Goal: Obtain resource: Obtain resource

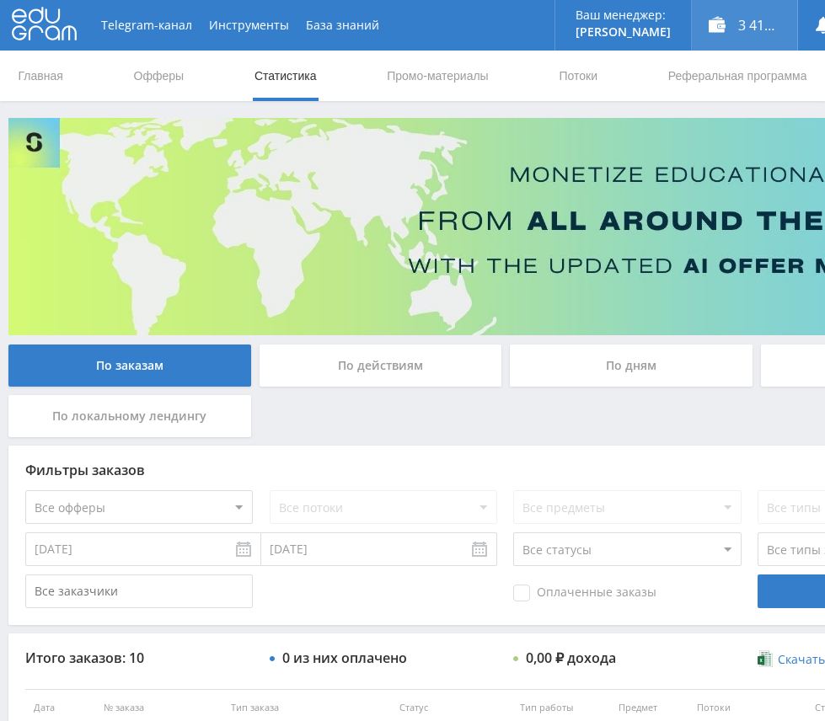
click at [695, 34] on div "3 417,25 ₽" at bounding box center [744, 25] width 105 height 51
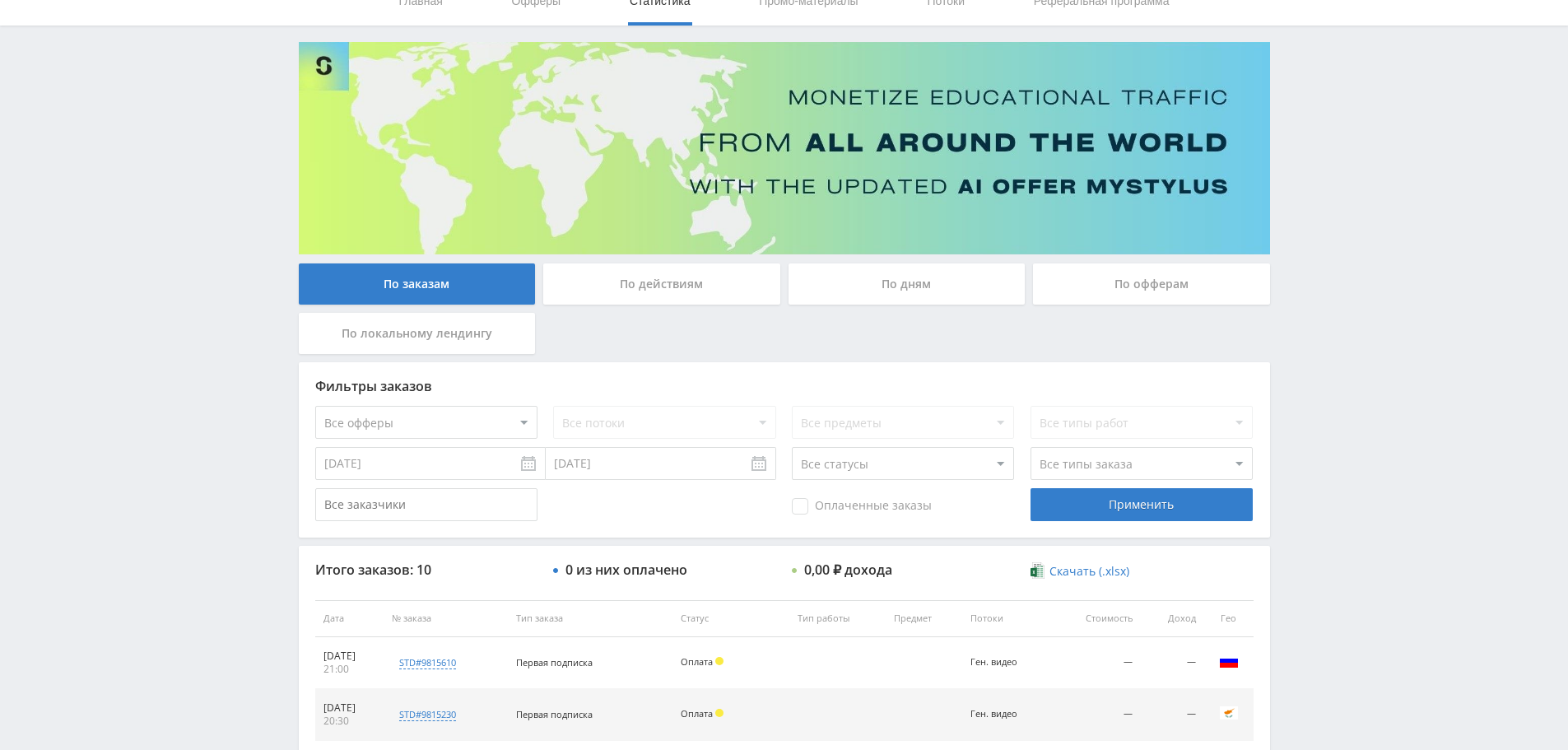
scroll to position [23, 0]
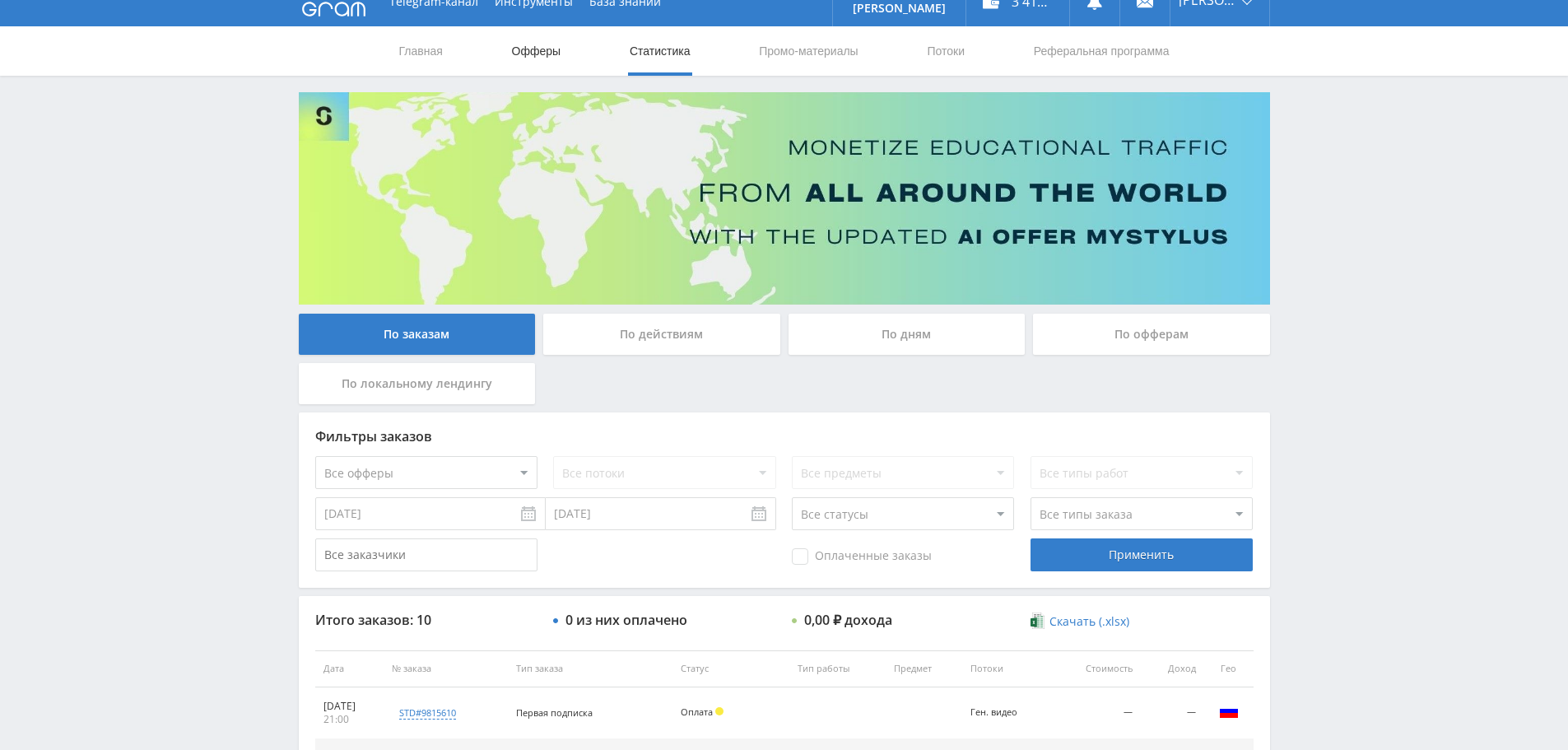
click at [546, 57] on link "Офферы" at bounding box center [536, 51] width 53 height 50
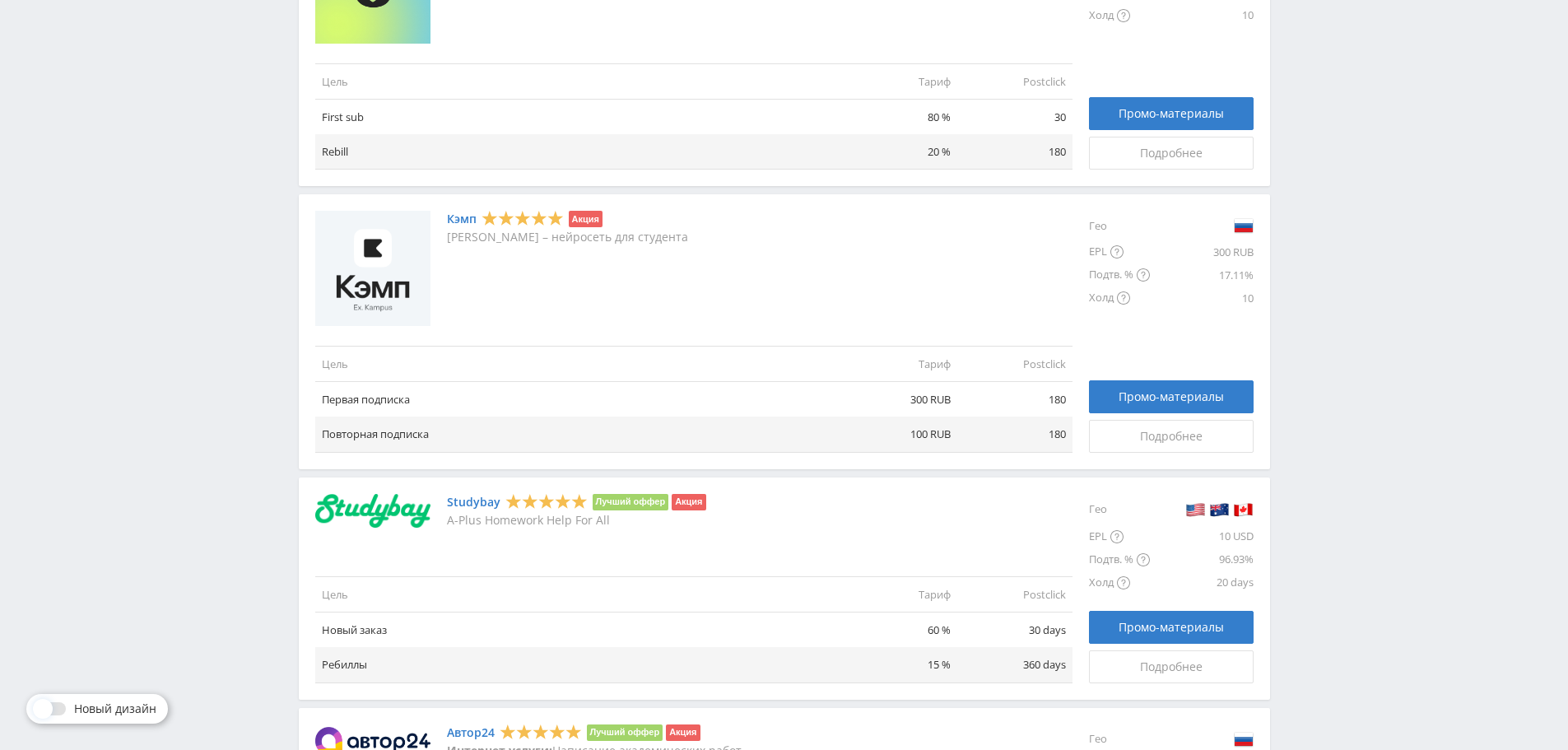
scroll to position [740, 0]
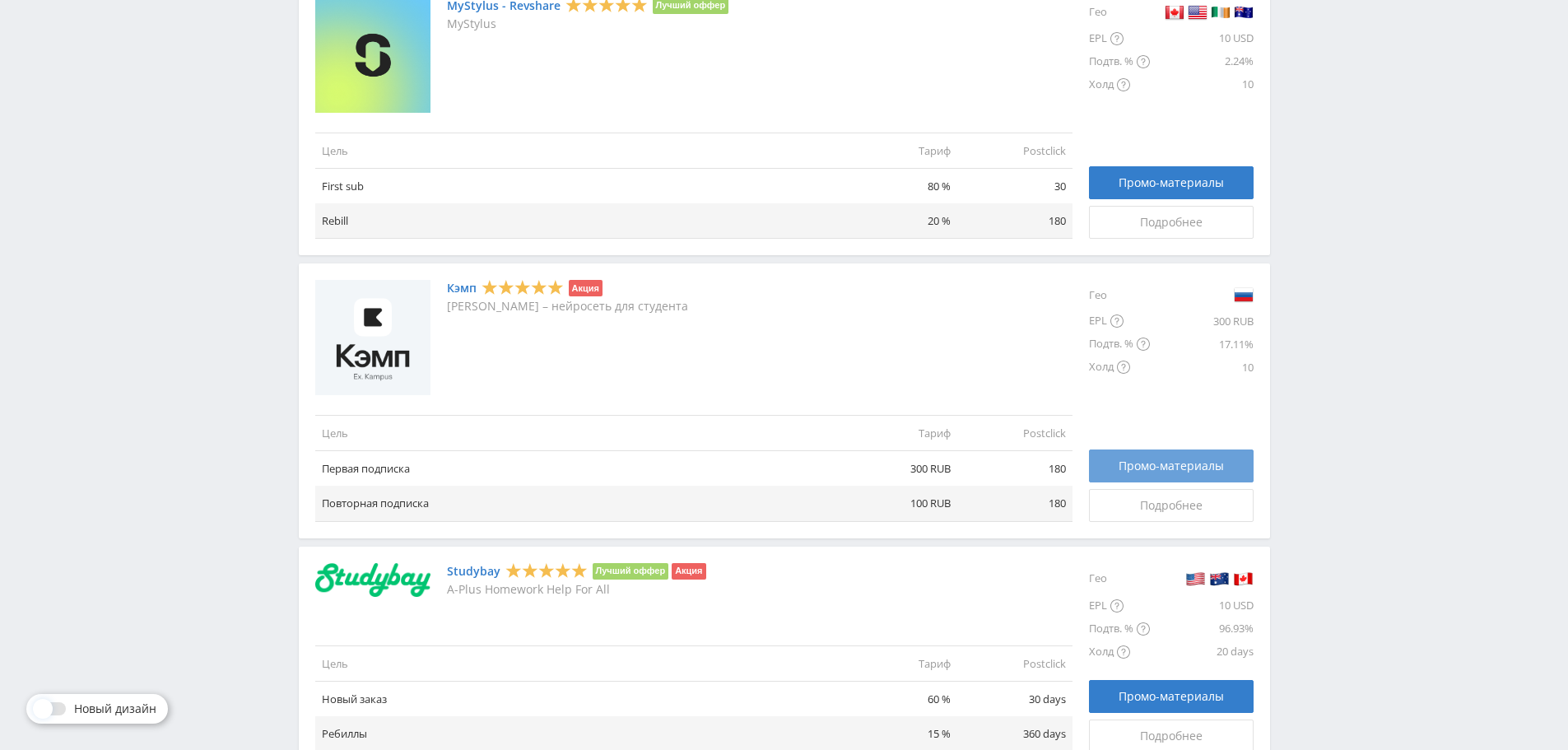
click at [1151, 464] on span "Промо-материалы" at bounding box center [1171, 465] width 106 height 13
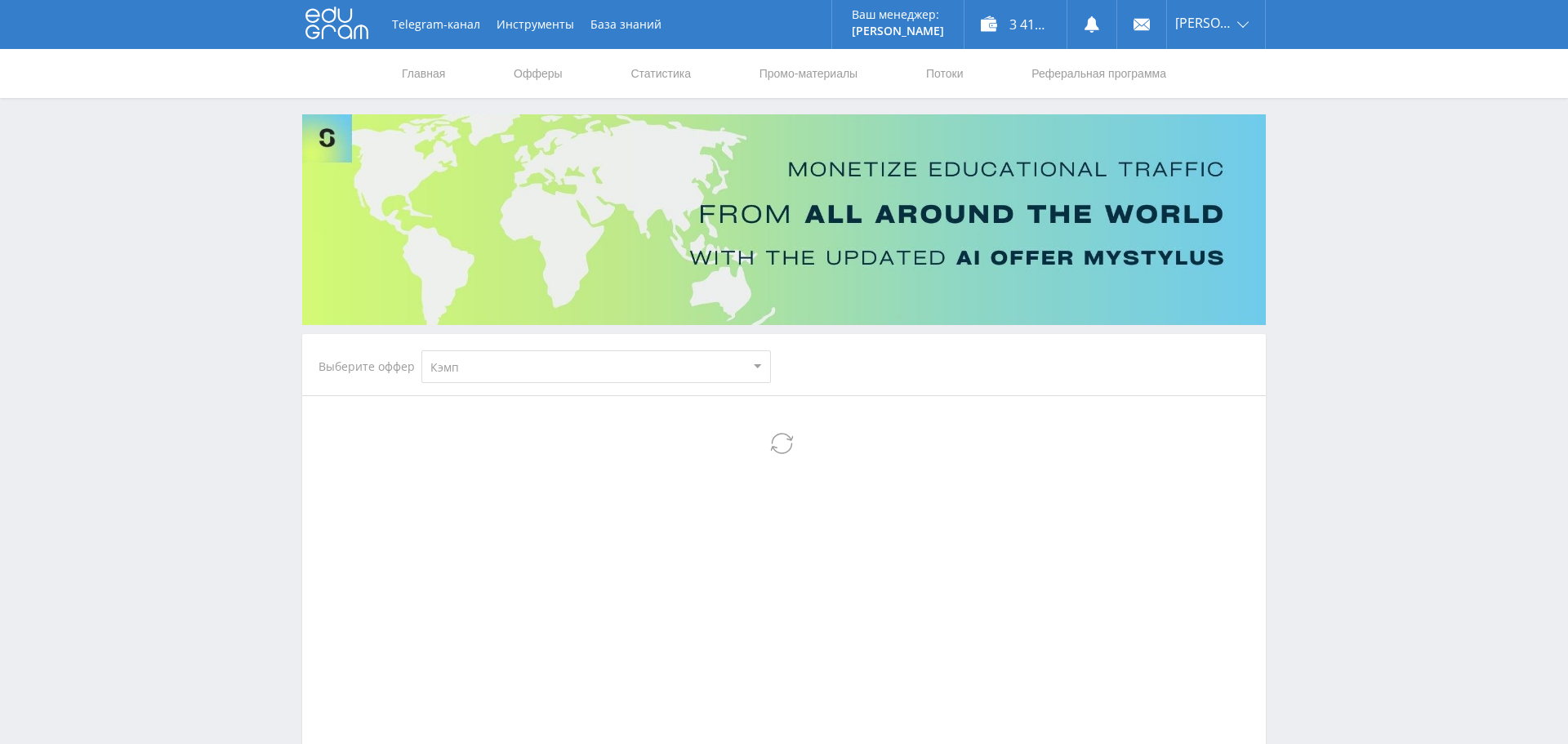
select select "340"
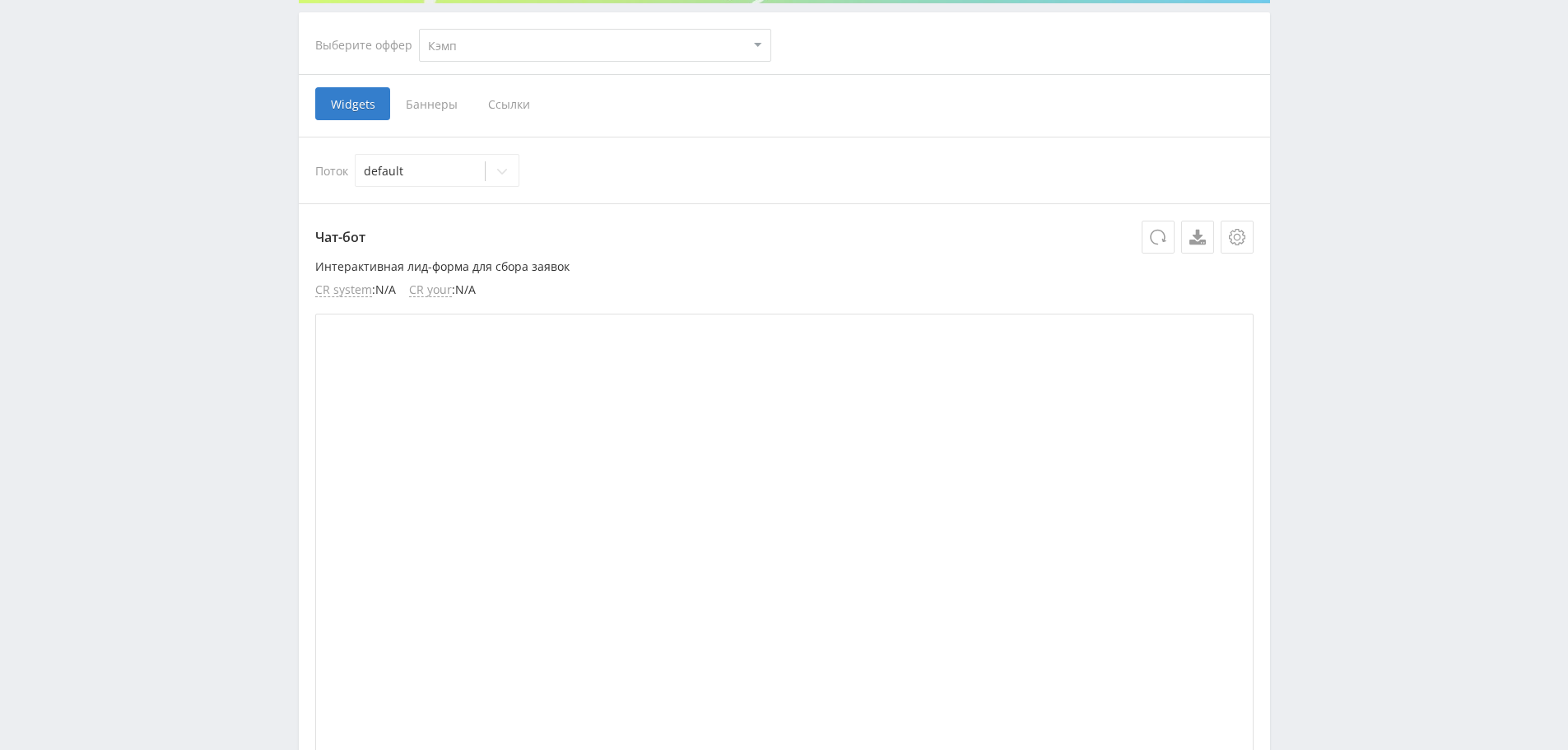
scroll to position [329, 0]
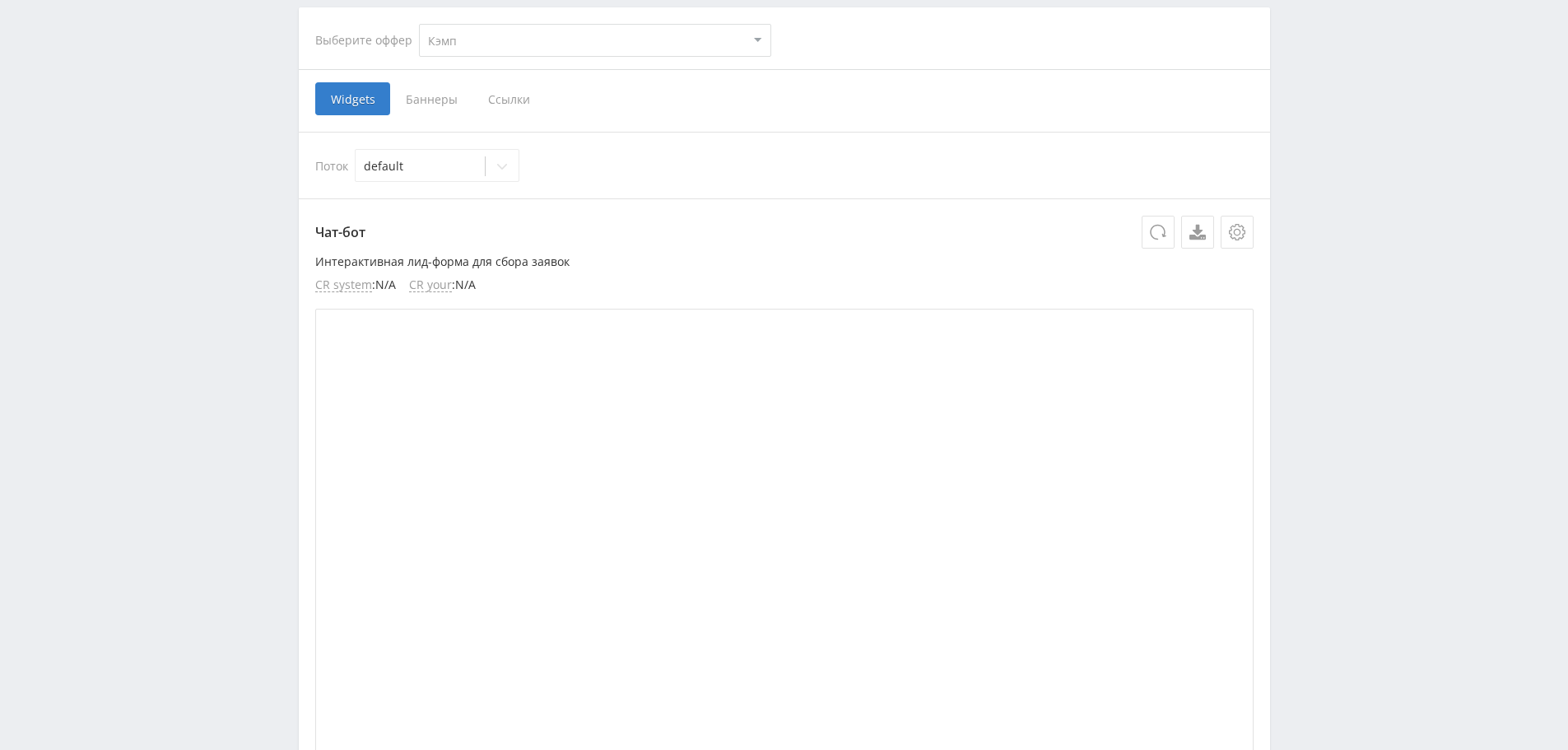
click at [435, 97] on span "Баннеры" at bounding box center [431, 99] width 82 height 33
click at [0, 0] on input "Баннеры" at bounding box center [0, 0] width 0 height 0
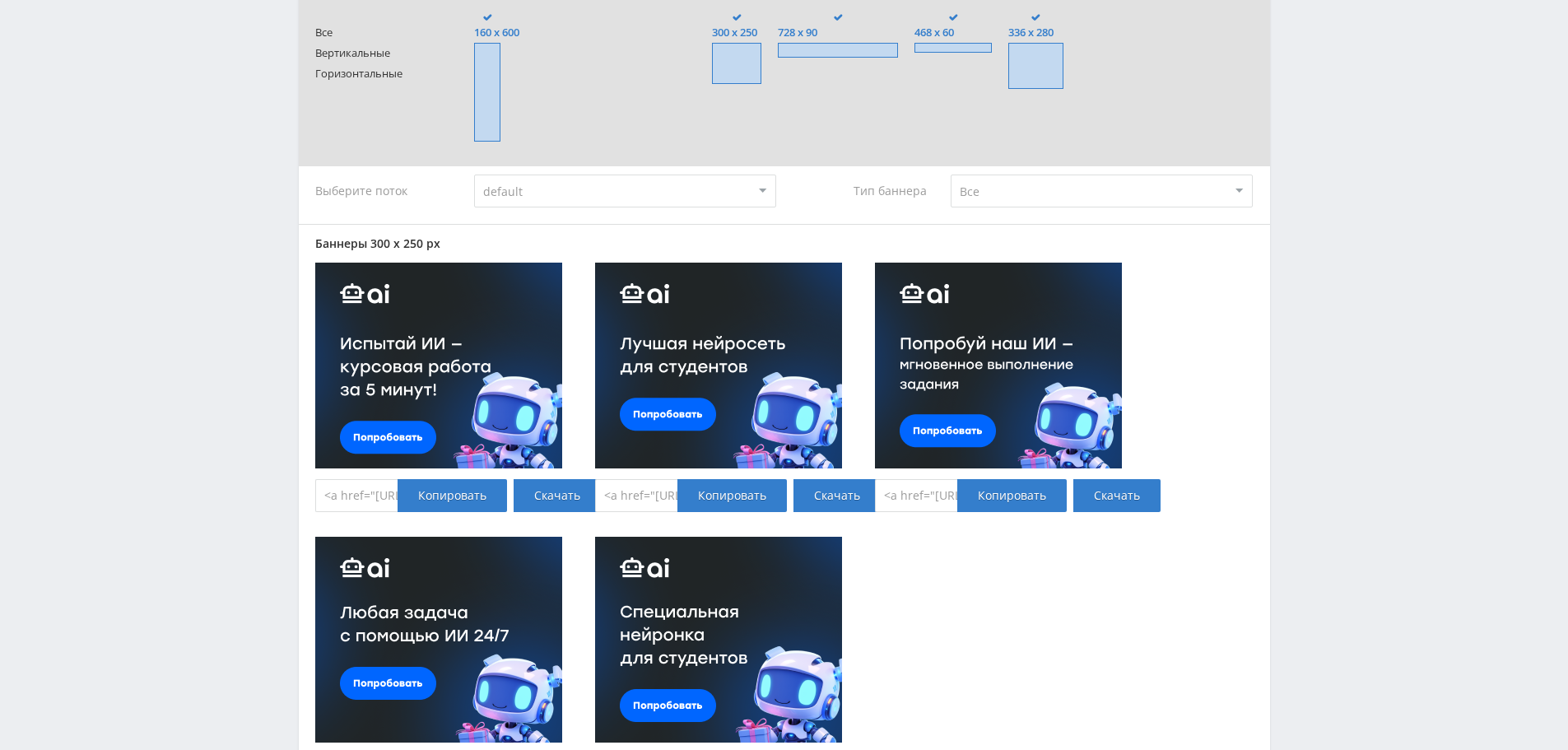
scroll to position [82, 0]
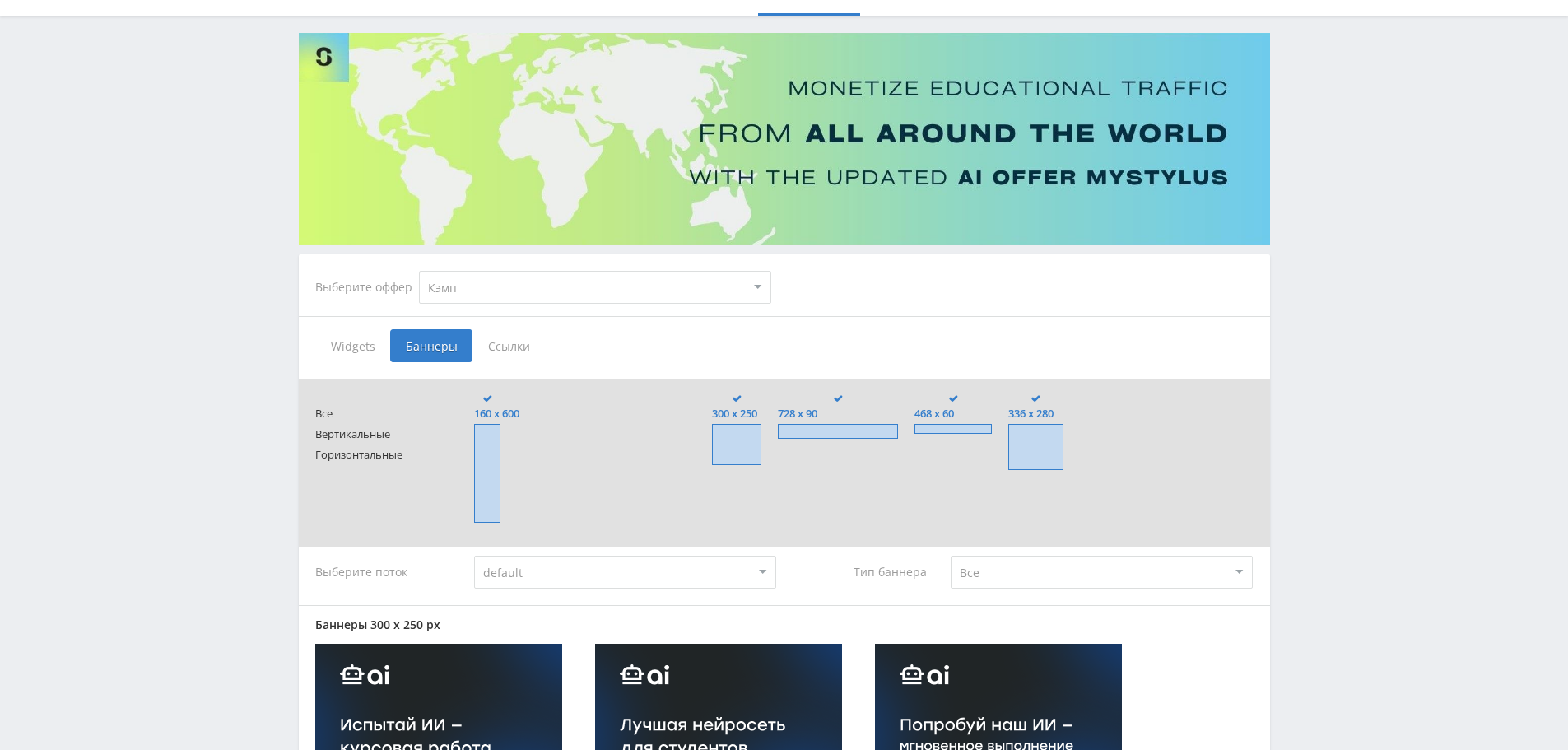
click at [510, 342] on span "Ссылки" at bounding box center [509, 346] width 73 height 33
click at [0, 0] on input "Ссылки" at bounding box center [0, 0] width 0 height 0
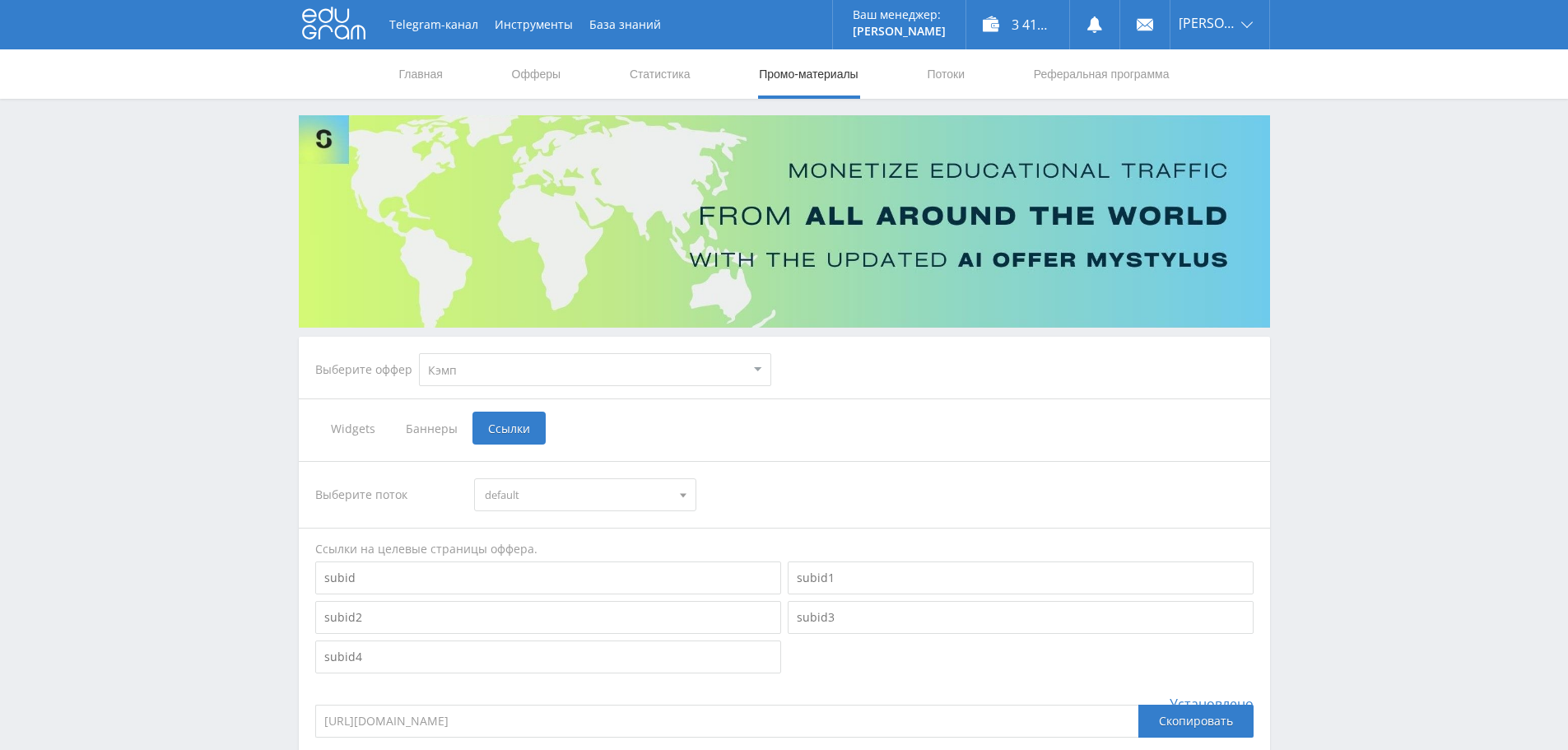
click at [360, 428] on span "Widgets" at bounding box center [353, 428] width 75 height 33
click at [0, 0] on input "Widgets" at bounding box center [0, 0] width 0 height 0
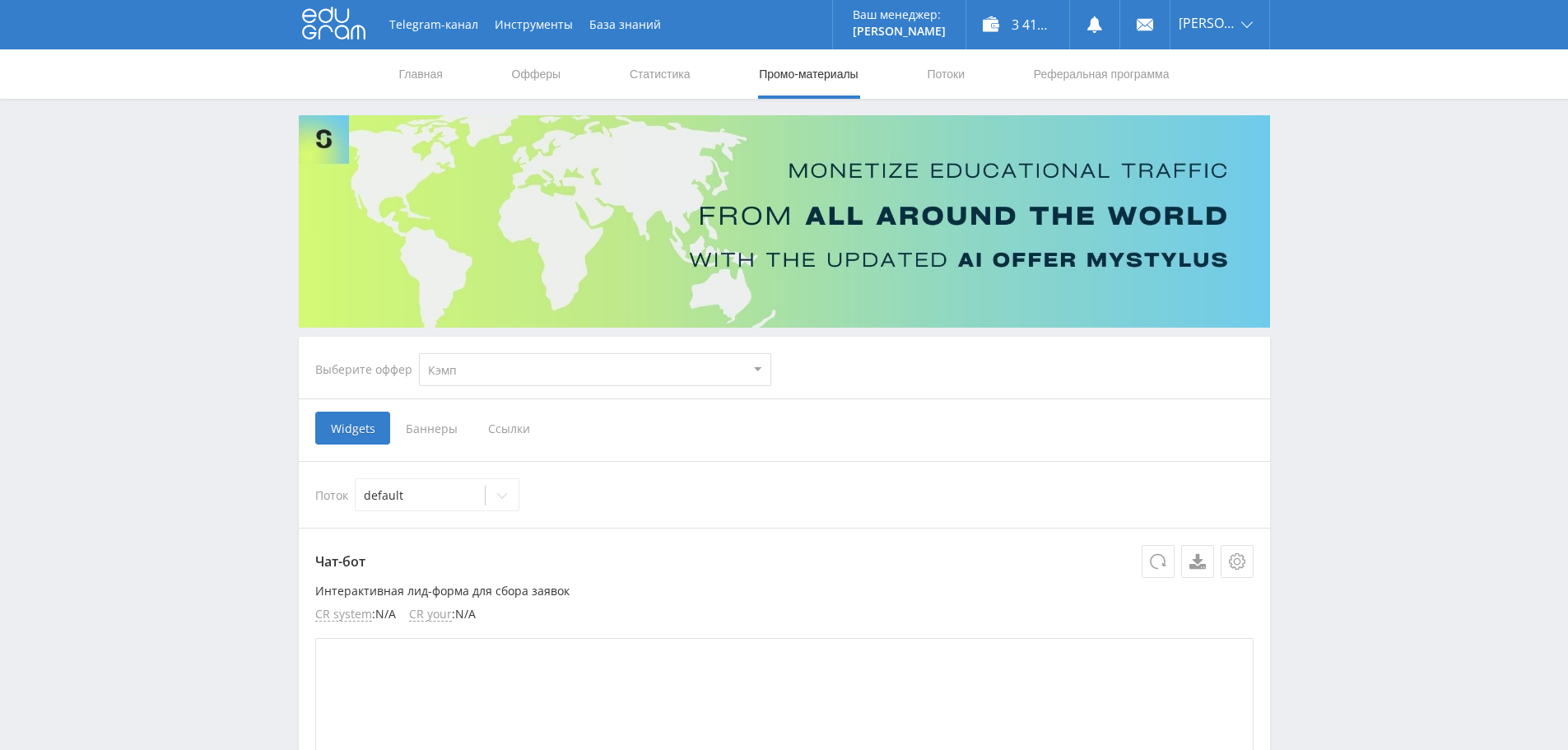
click at [535, 378] on select "MyStylus MyStylus - Revshare Кэмп Studybay Автор24 Studybay Brazil Study AI (Re…" at bounding box center [595, 369] width 353 height 33
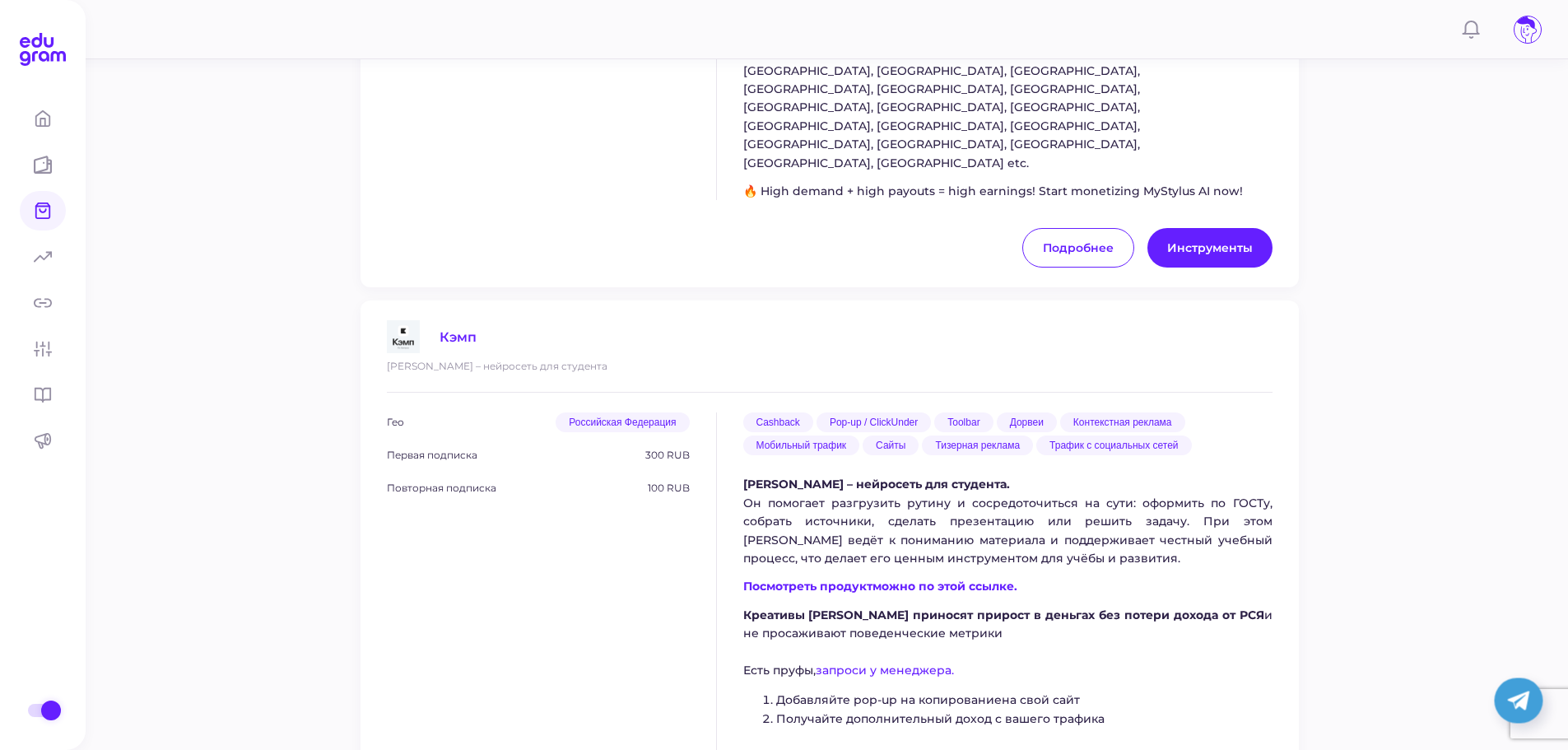
scroll to position [1481, 0]
click at [452, 328] on span "Кэмп" at bounding box center [458, 336] width 37 height 16
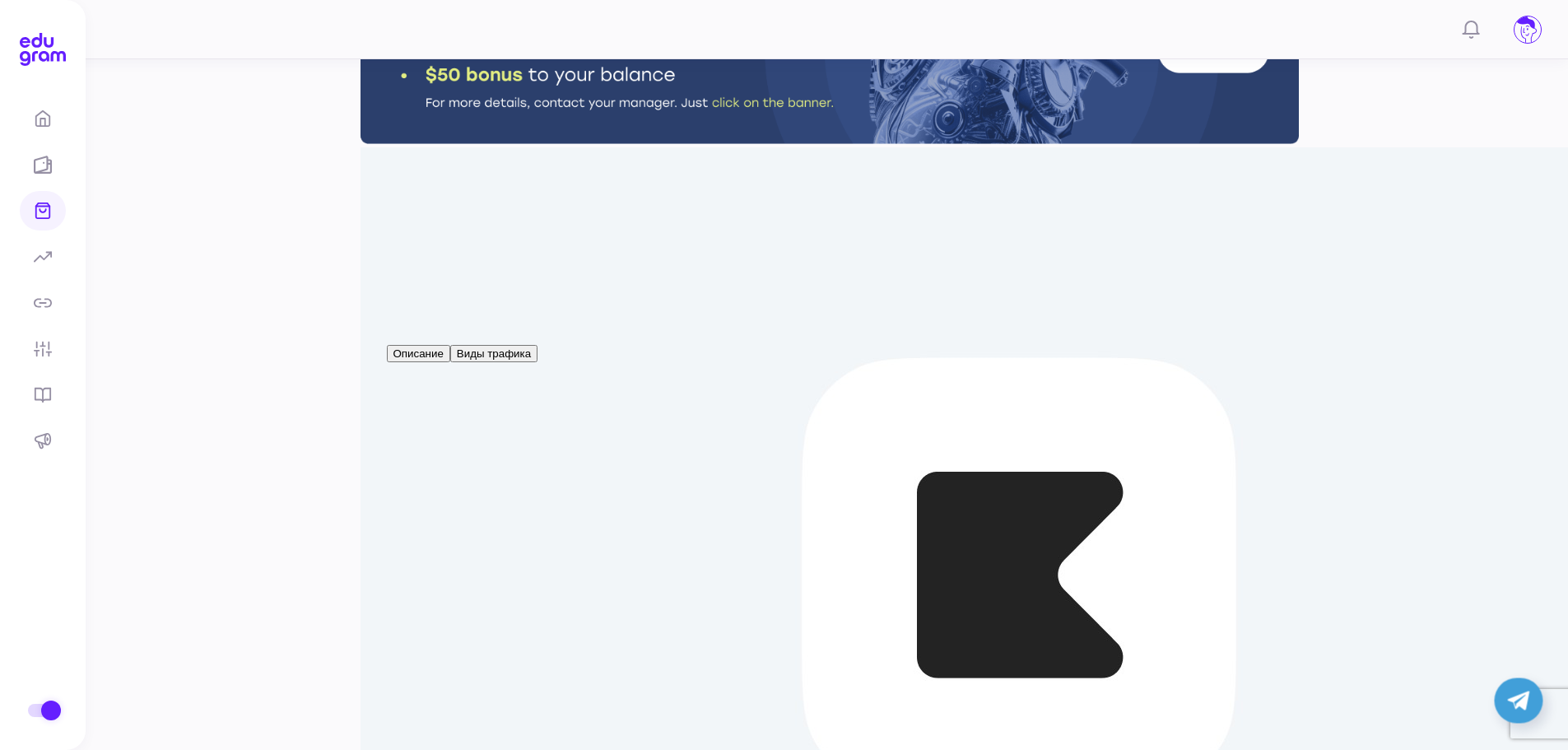
scroll to position [49, 0]
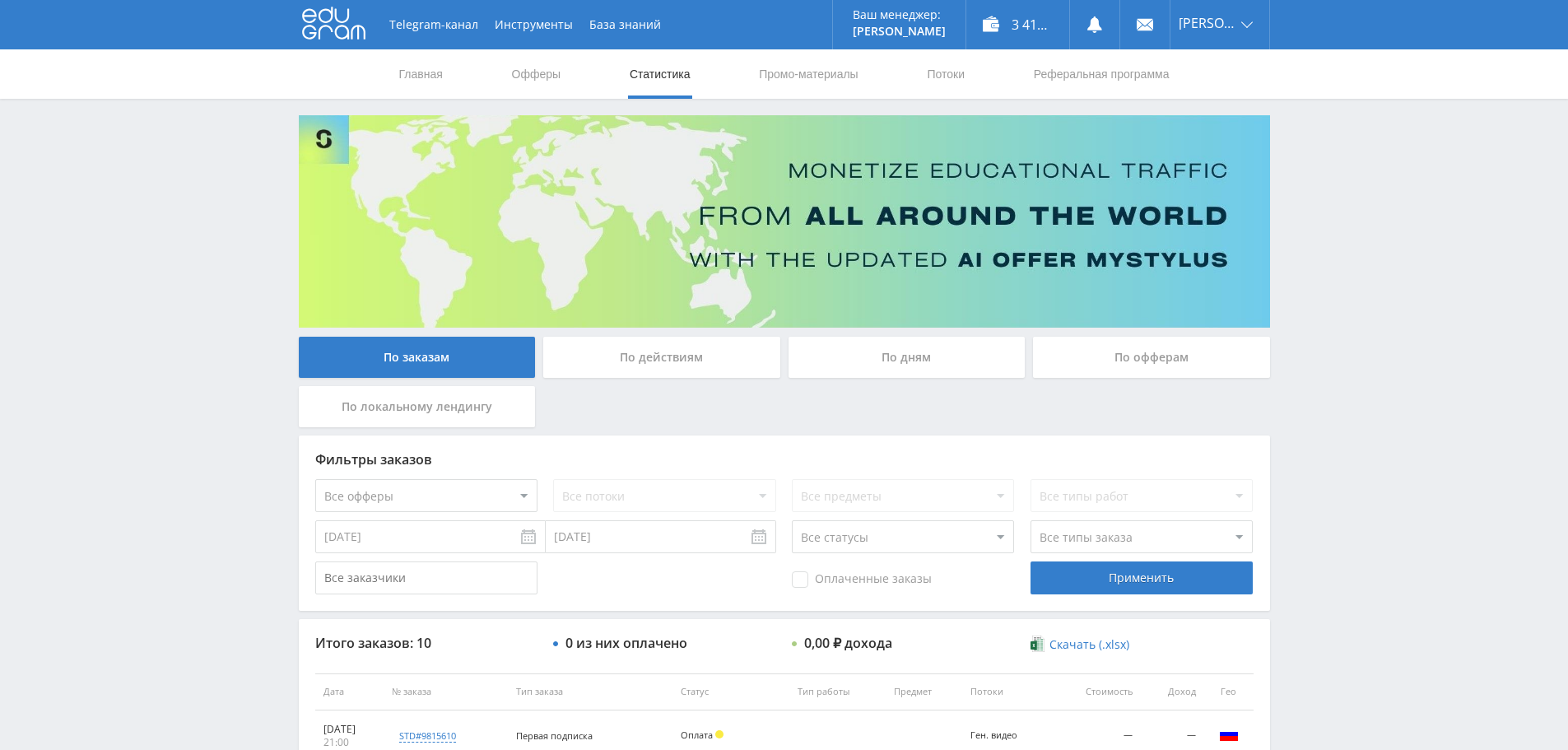
click at [568, 79] on nav "Главная Офферы Статистика Промо-материалы Потоки Реферальная программа" at bounding box center [784, 74] width 774 height 50
click at [535, 78] on link "Офферы" at bounding box center [536, 74] width 53 height 50
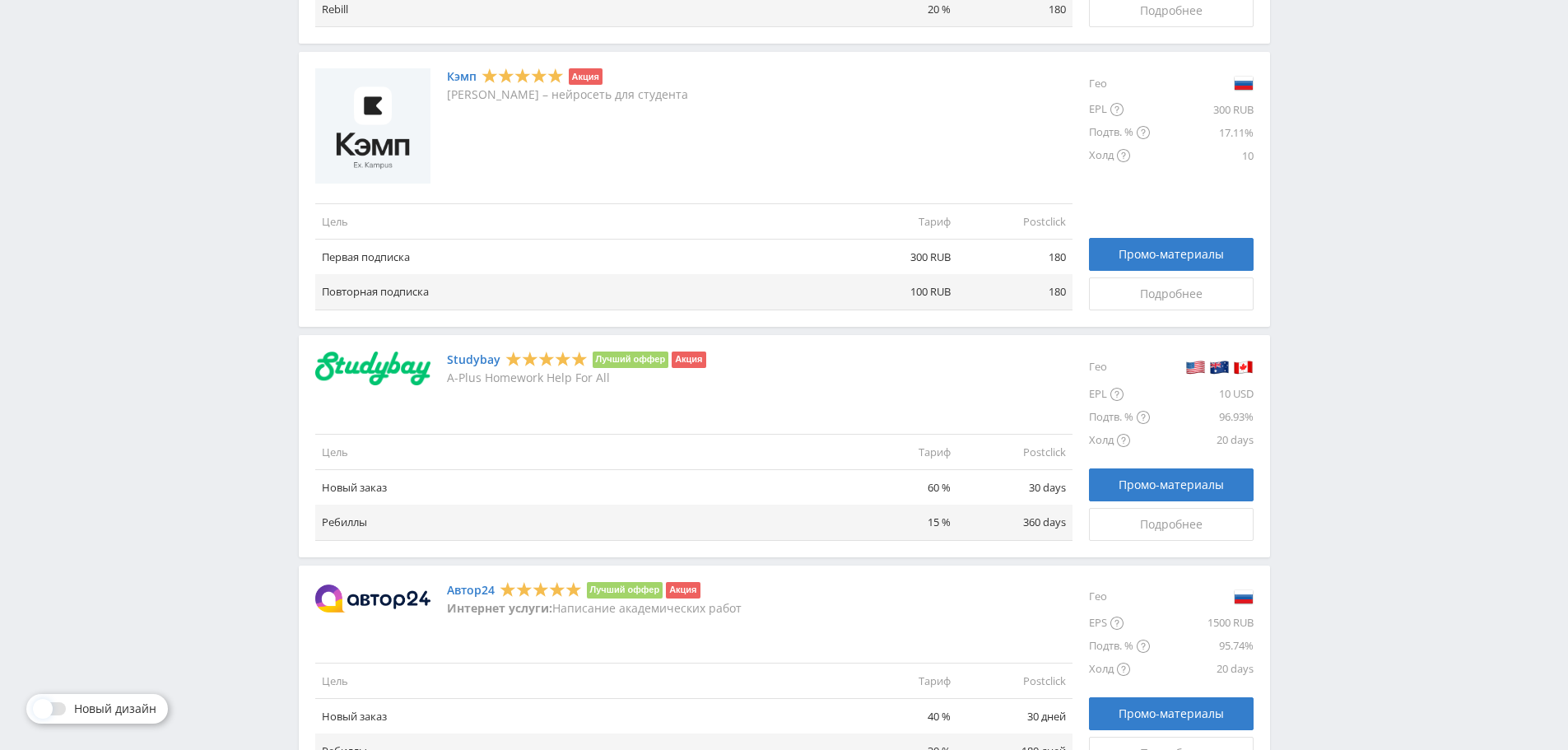
scroll to position [823, 0]
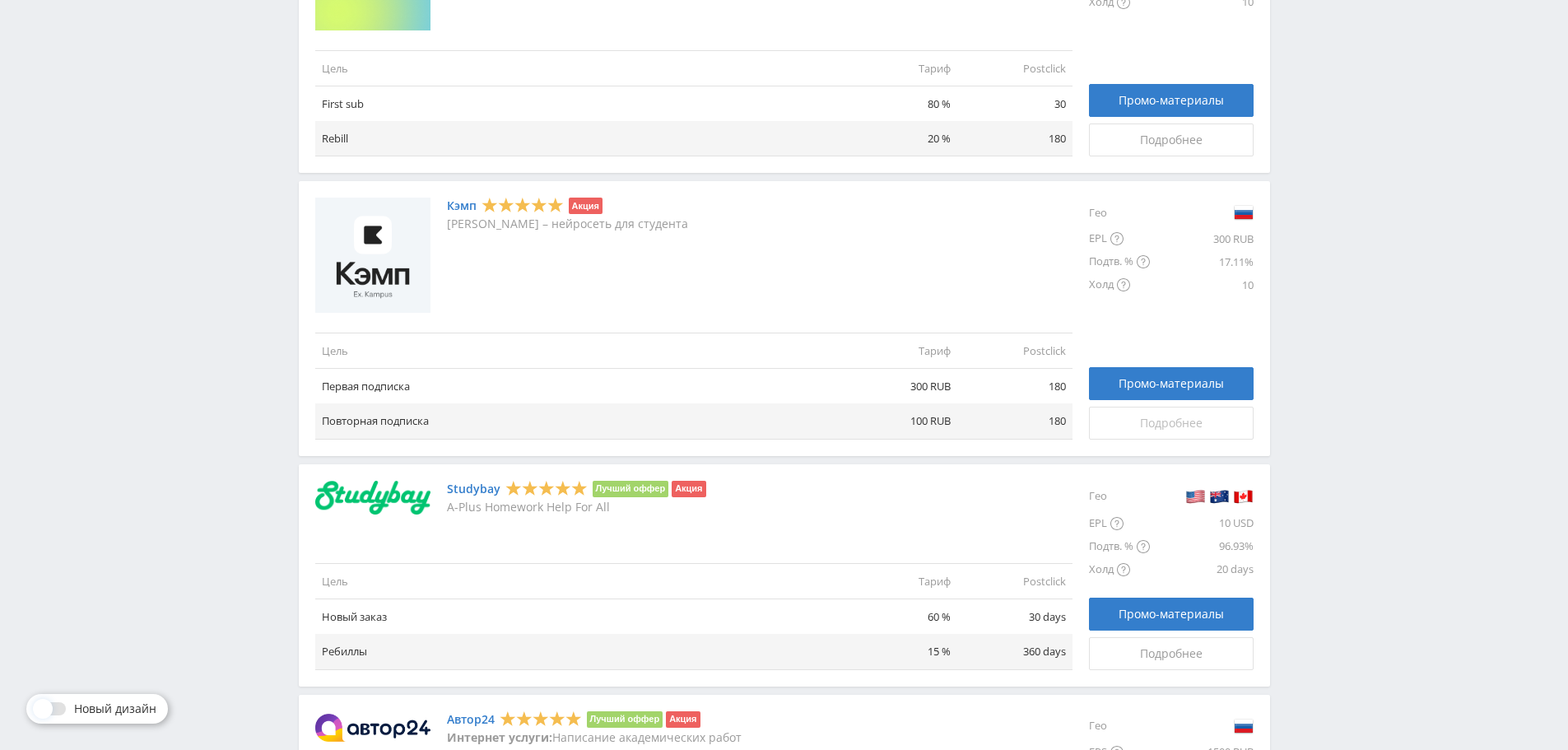
drag, startPoint x: 1115, startPoint y: 434, endPoint x: 1109, endPoint y: 427, distance: 9.2
click at [1115, 434] on link "Подробнее" at bounding box center [1171, 423] width 165 height 33
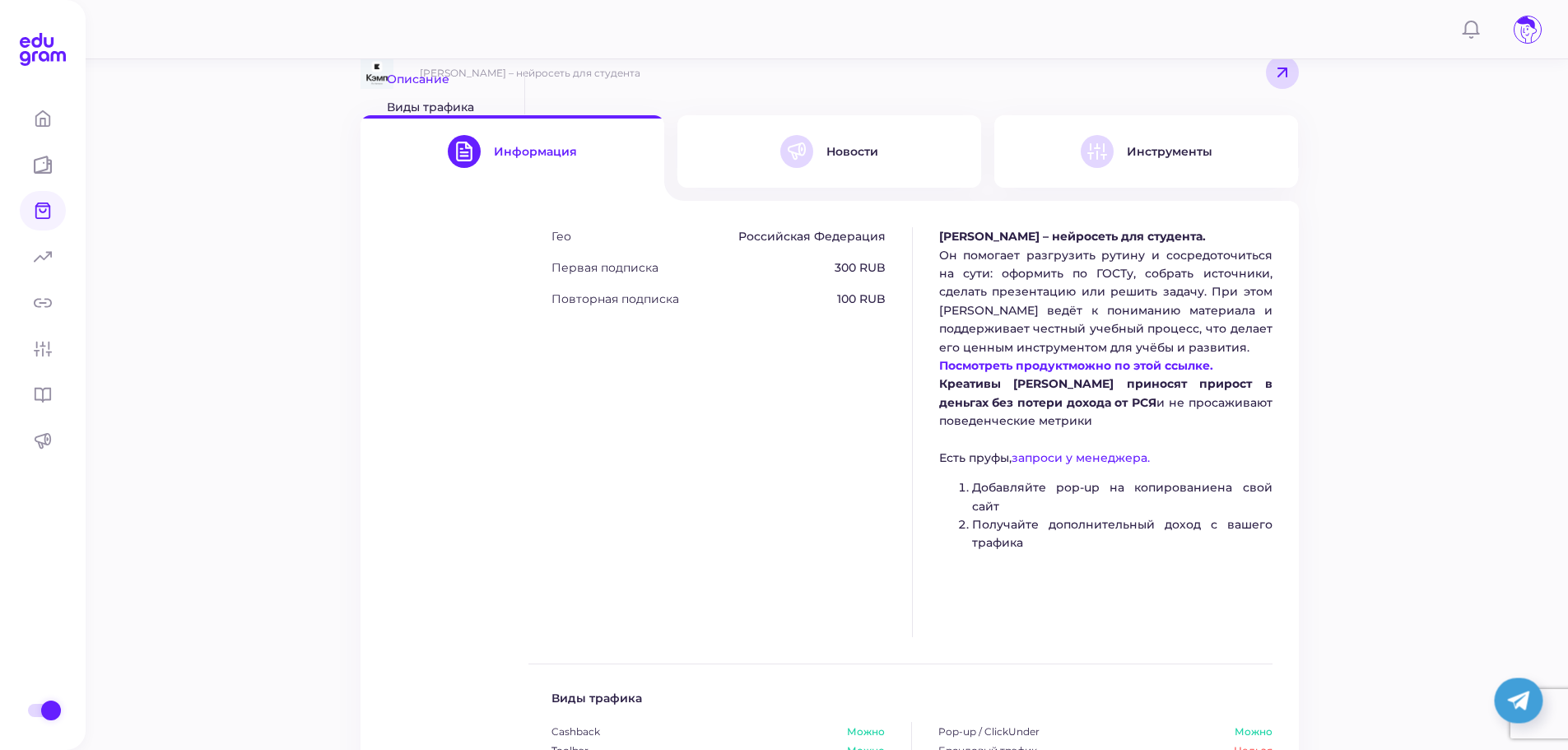
scroll to position [213, 0]
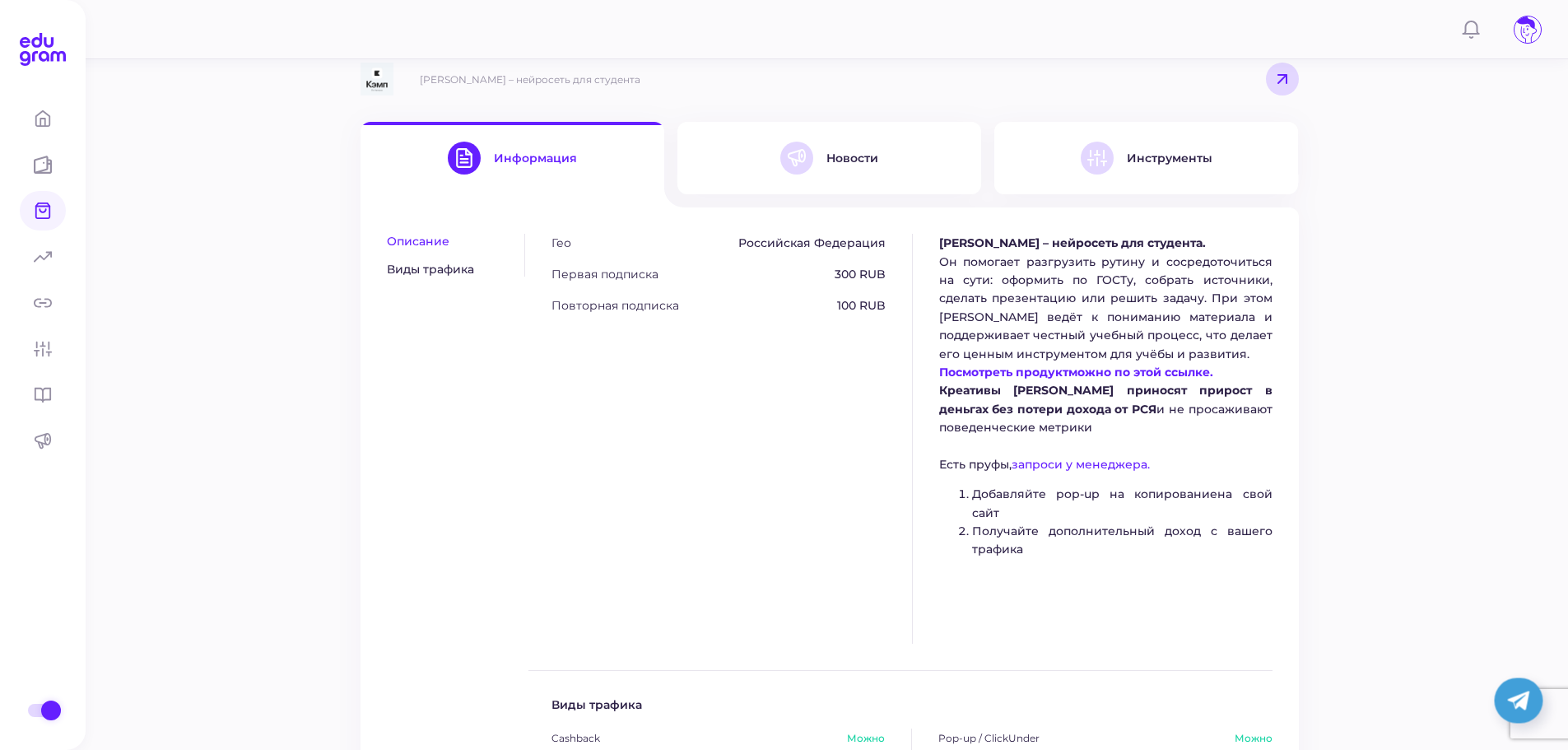
click at [1004, 368] on span "Посмотреть продукт" at bounding box center [1003, 371] width 129 height 15
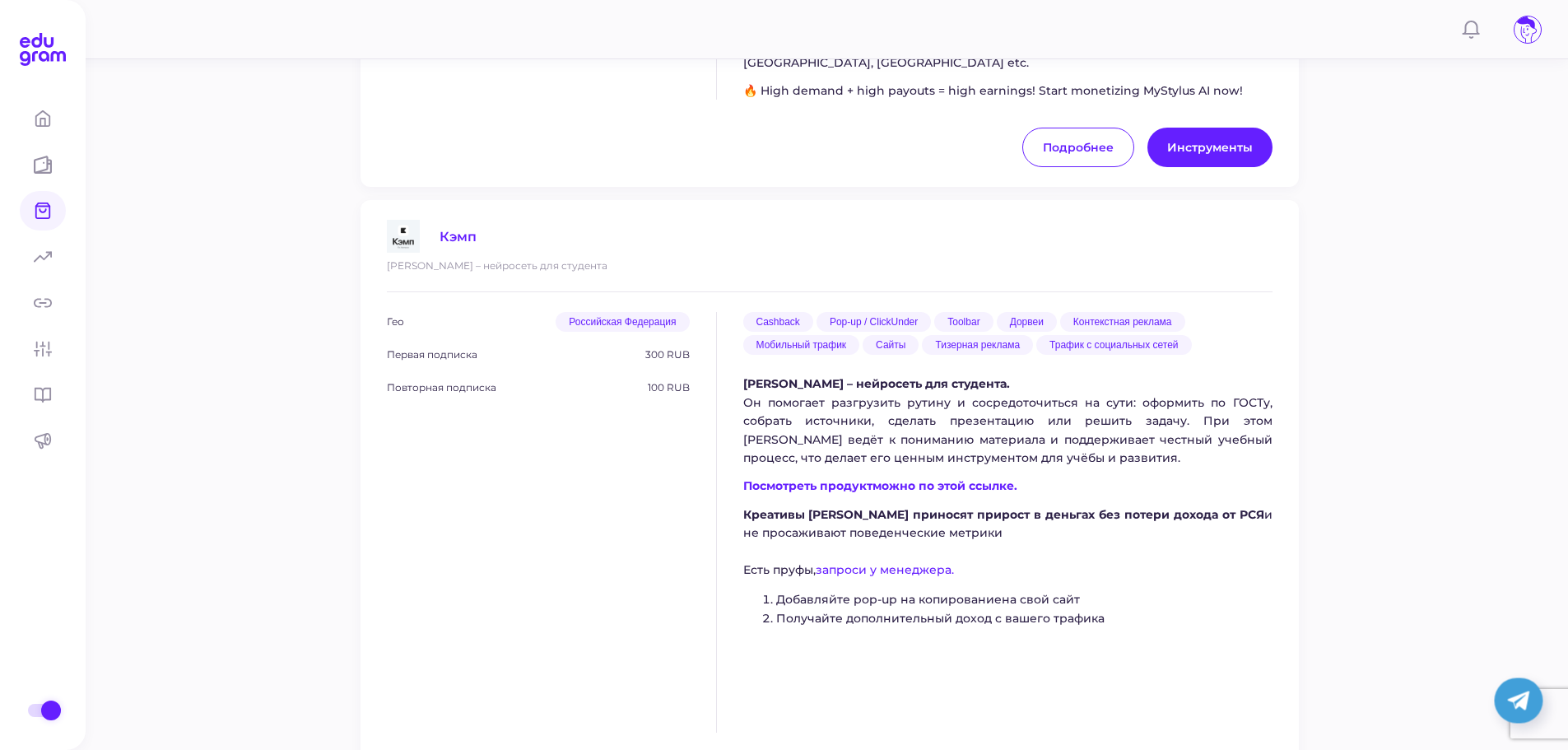
scroll to position [1646, 0]
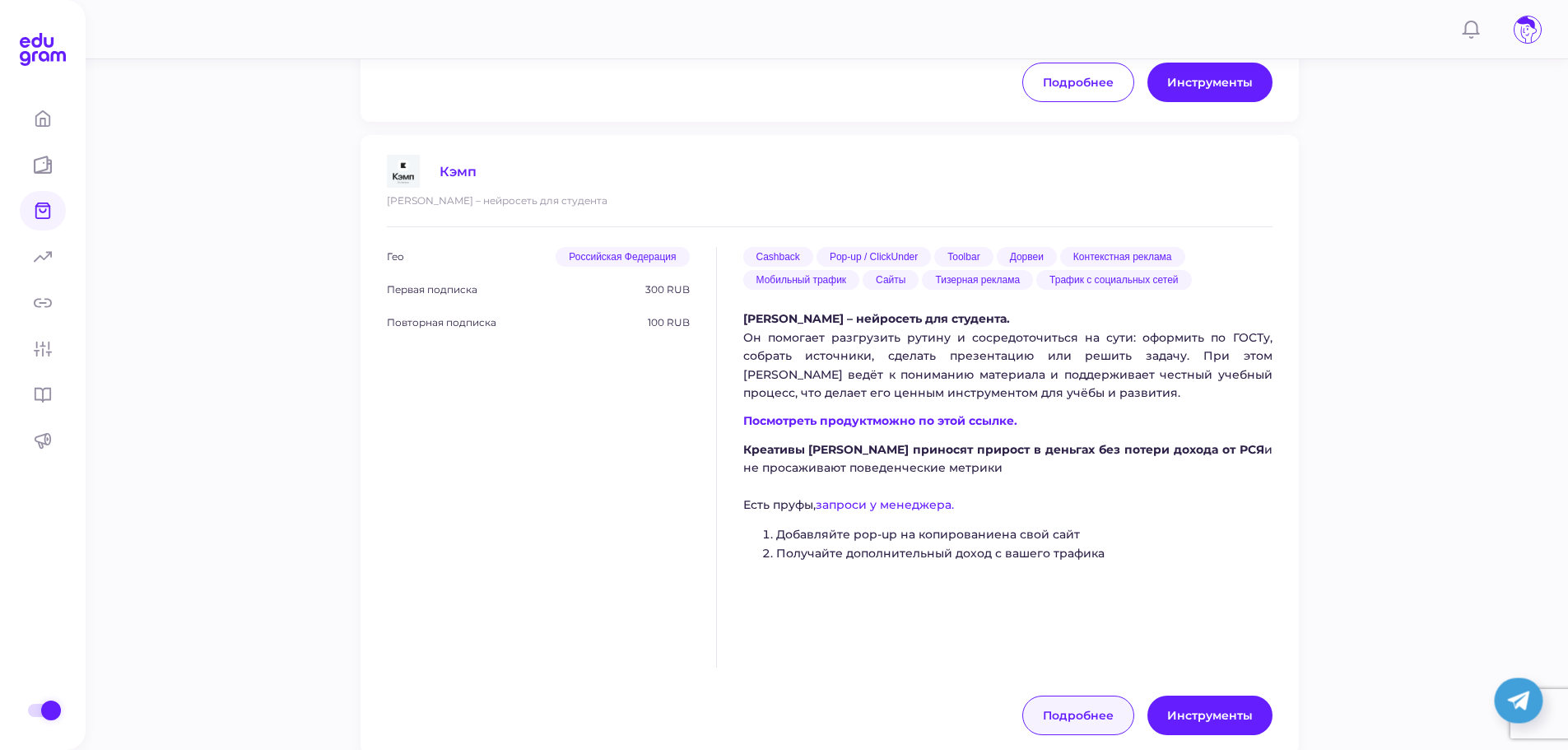
click at [1072, 695] on link "Подробнее" at bounding box center [1078, 715] width 112 height 39
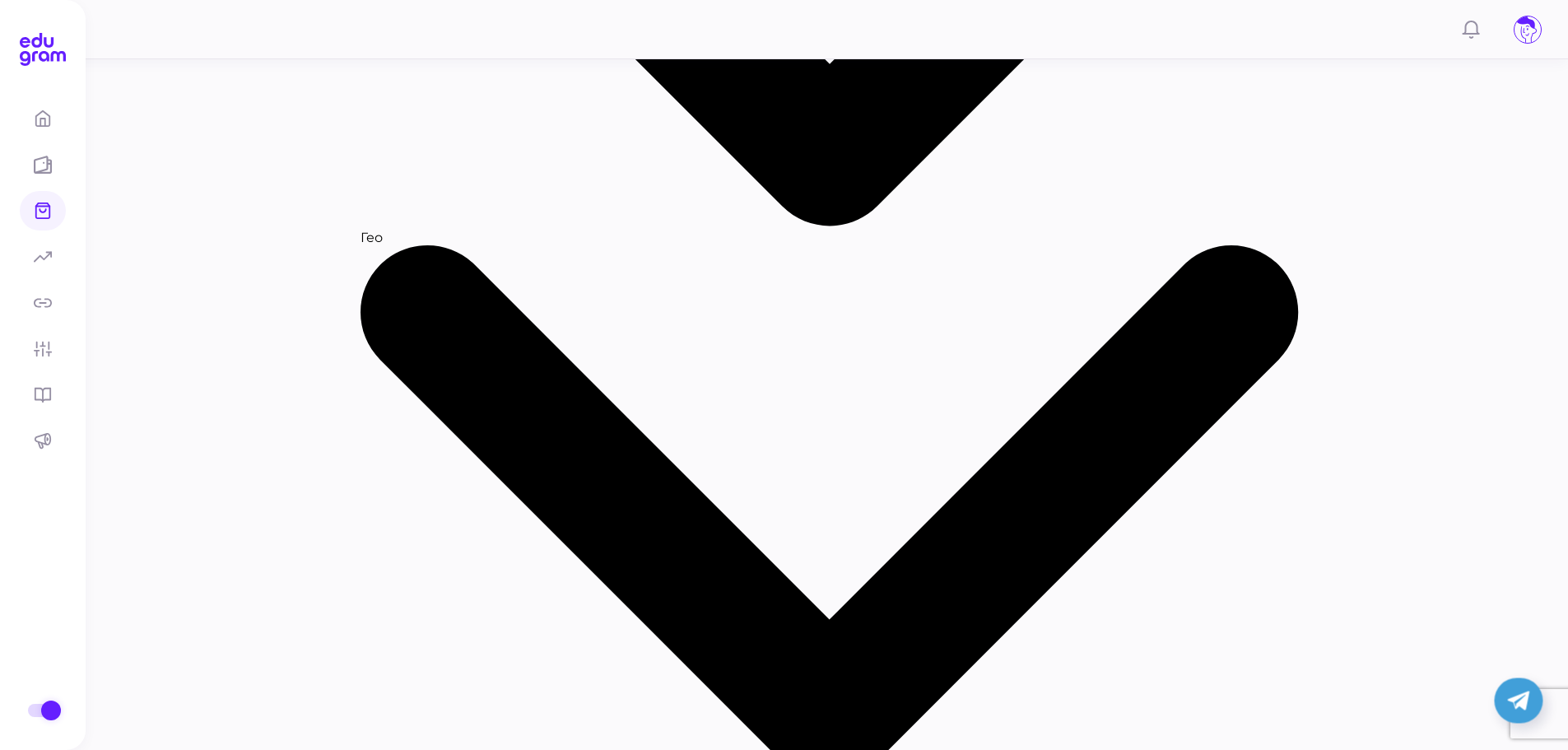
scroll to position [576, 0]
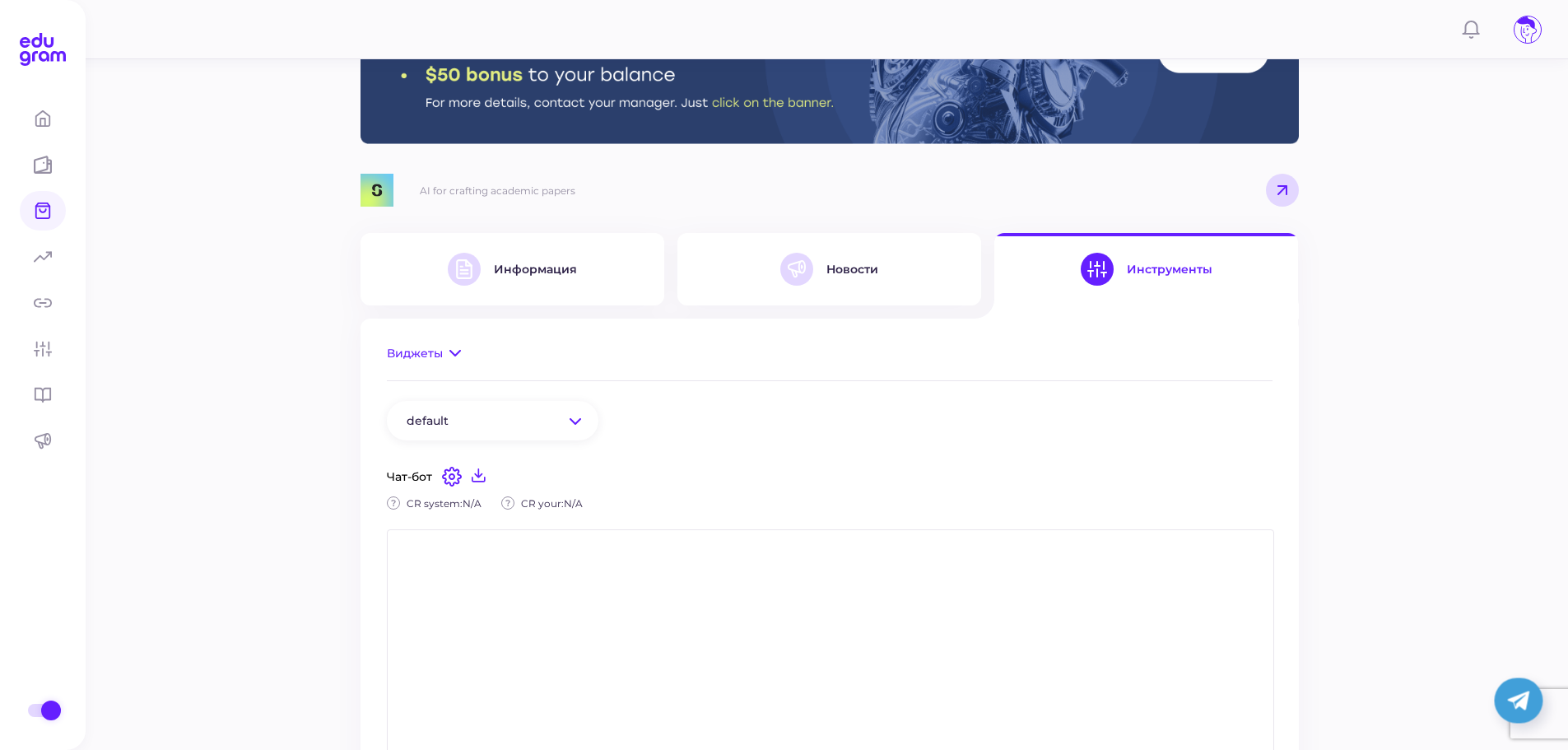
scroll to position [82, 0]
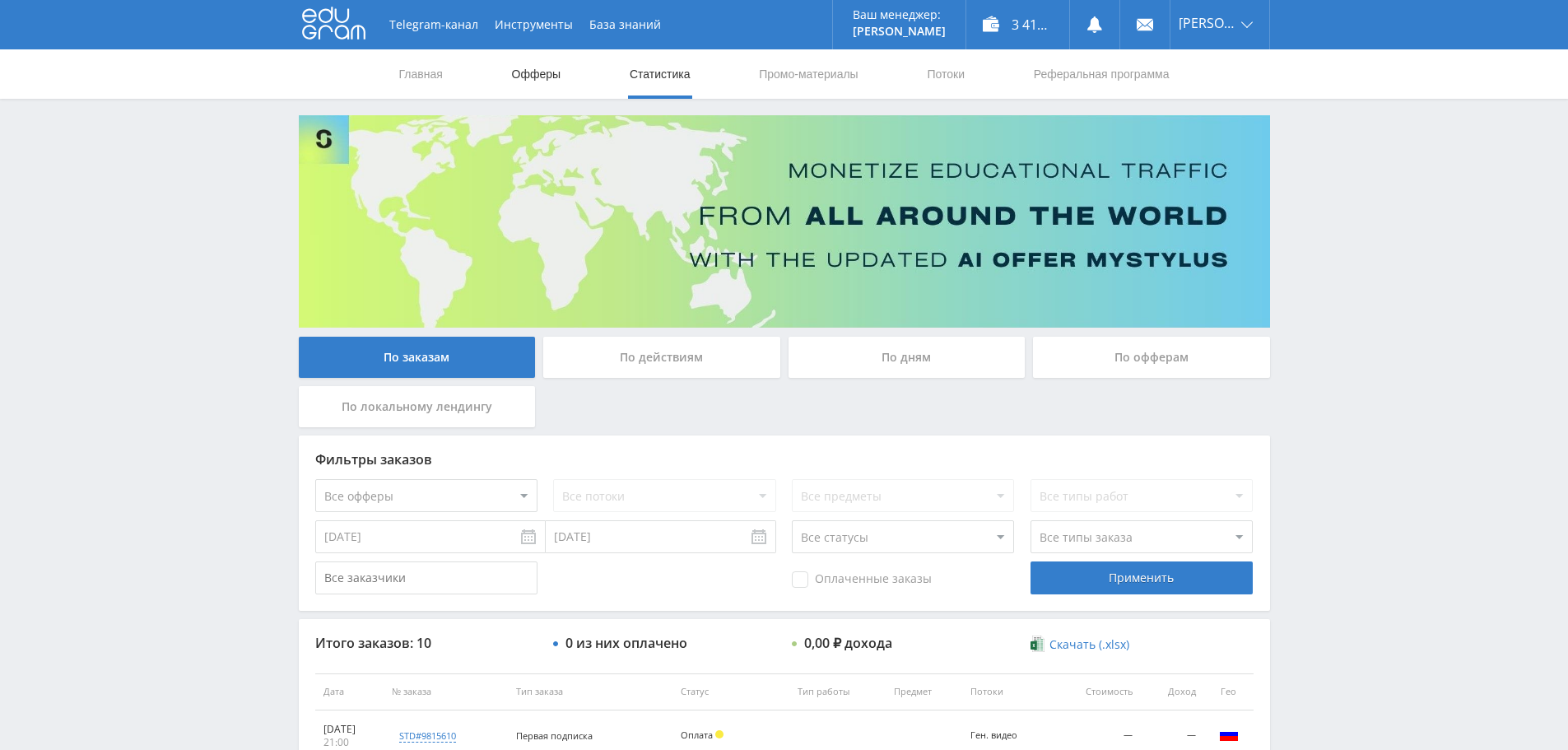
click at [537, 82] on link "Офферы" at bounding box center [536, 74] width 53 height 50
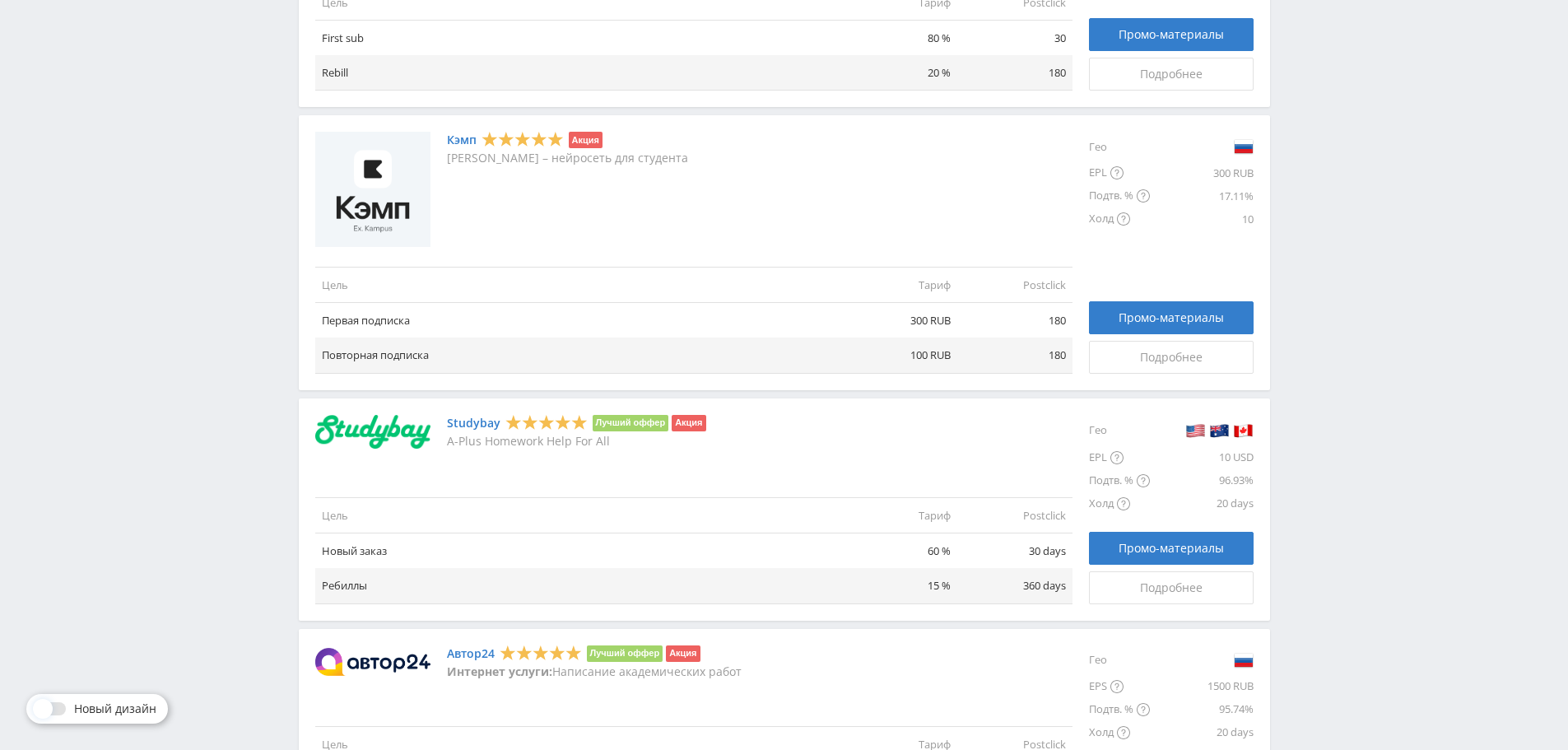
scroll to position [905, 0]
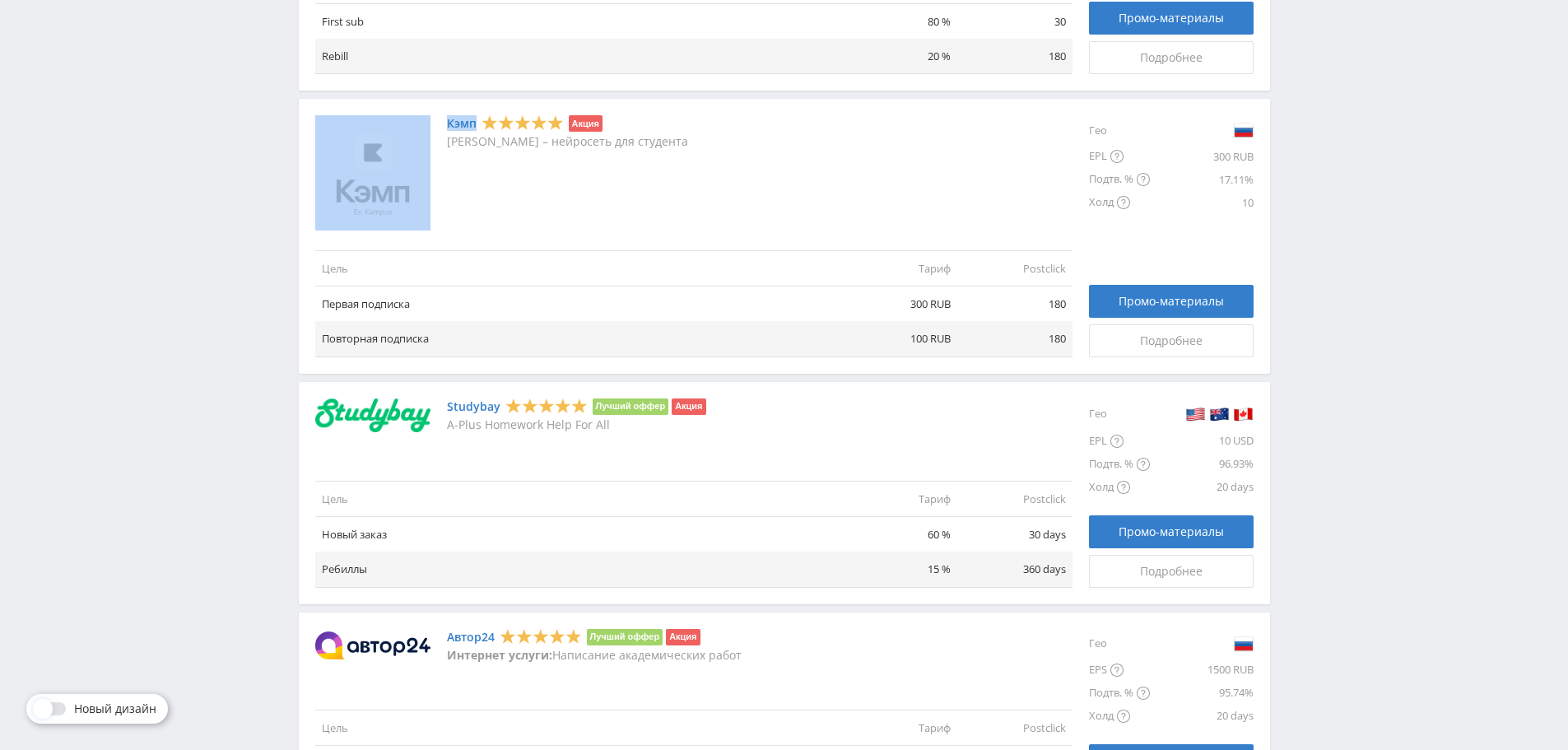
drag, startPoint x: 445, startPoint y: 123, endPoint x: 479, endPoint y: 126, distance: 34.1
click at [478, 126] on div "Кэмп Акция Кэмп – нейросеть для студента" at bounding box center [694, 173] width 757 height 115
click at [1128, 335] on div "Подробнее" at bounding box center [1171, 340] width 123 height 13
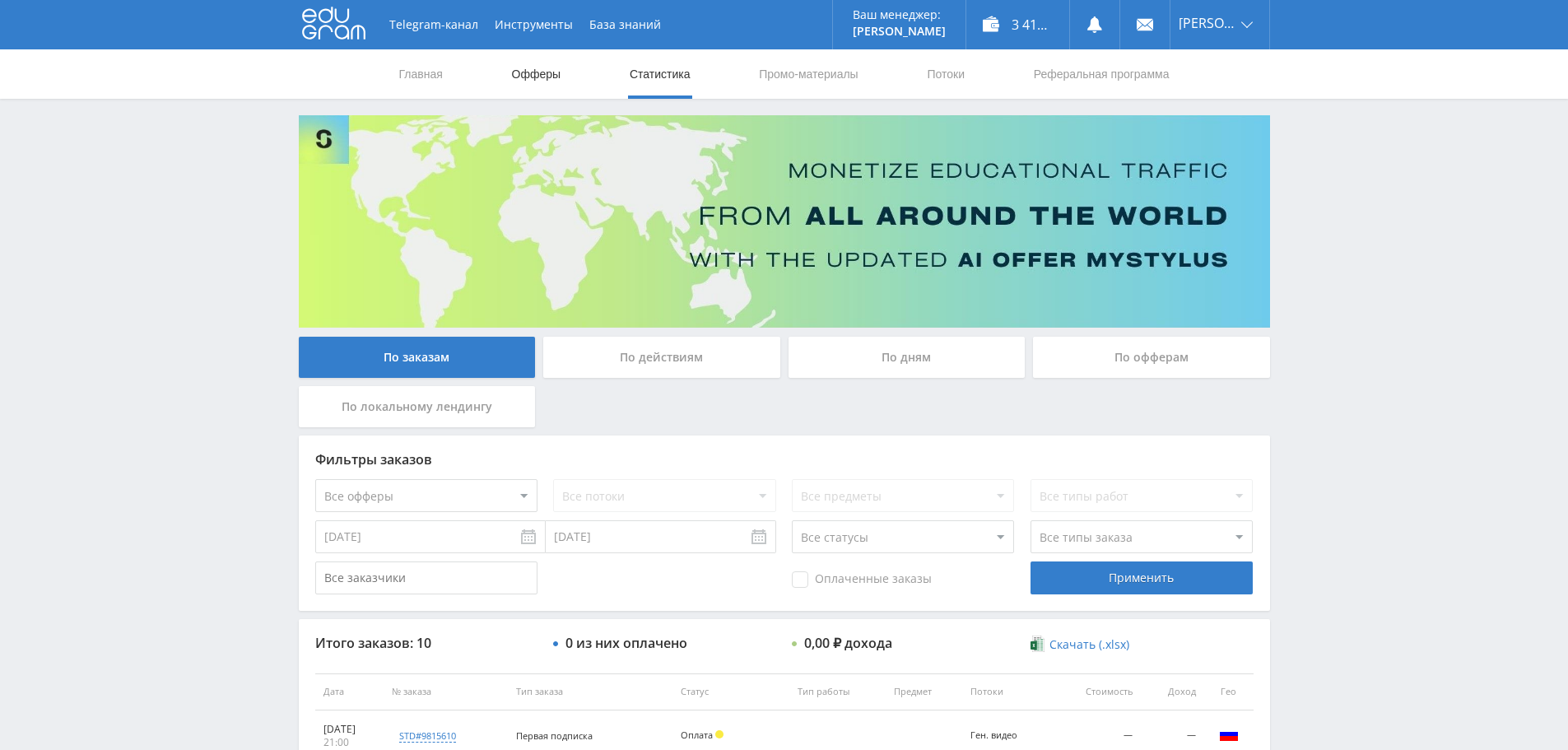
click at [546, 77] on link "Офферы" at bounding box center [536, 74] width 53 height 50
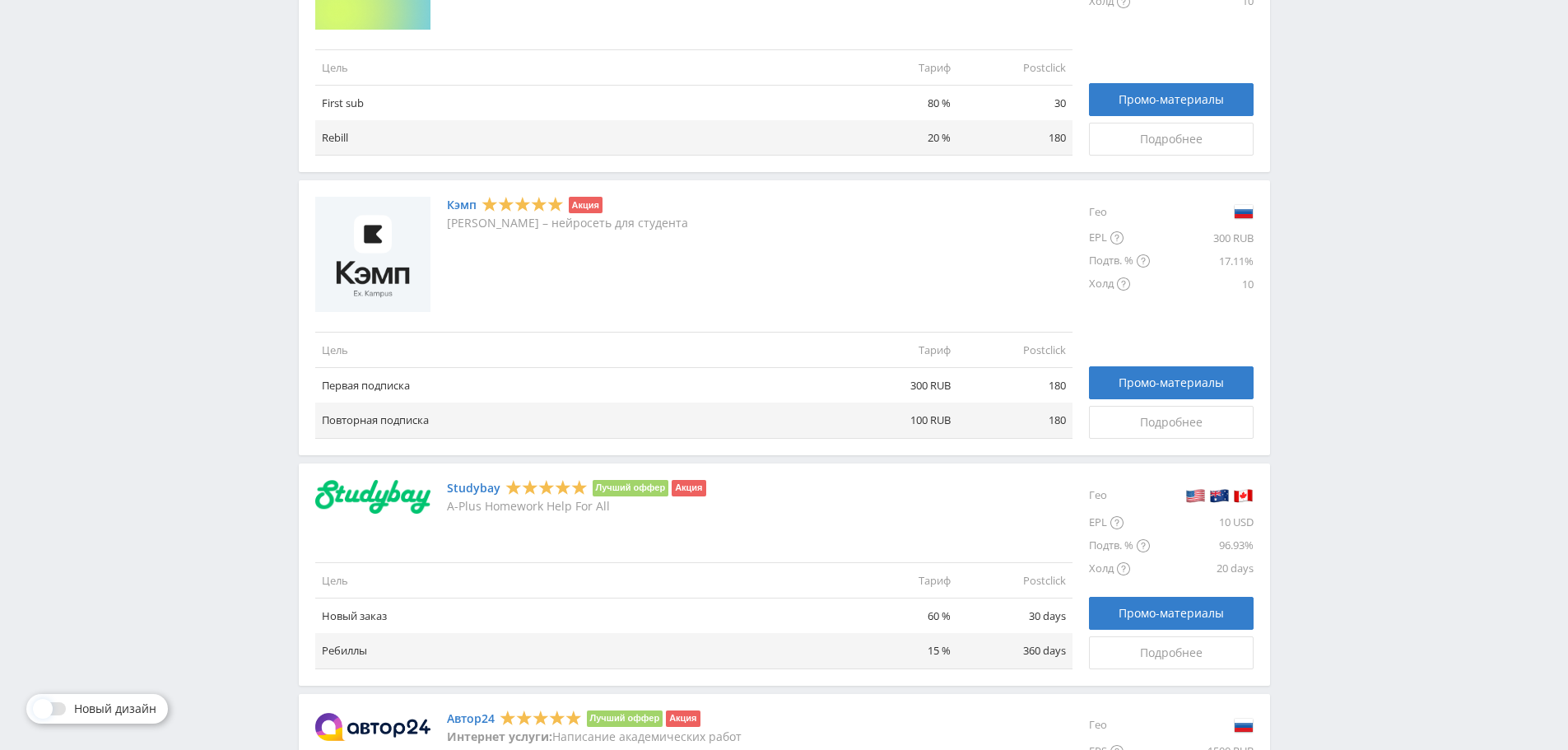
scroll to position [823, 0]
click at [1173, 431] on link "Подробнее" at bounding box center [1171, 423] width 165 height 33
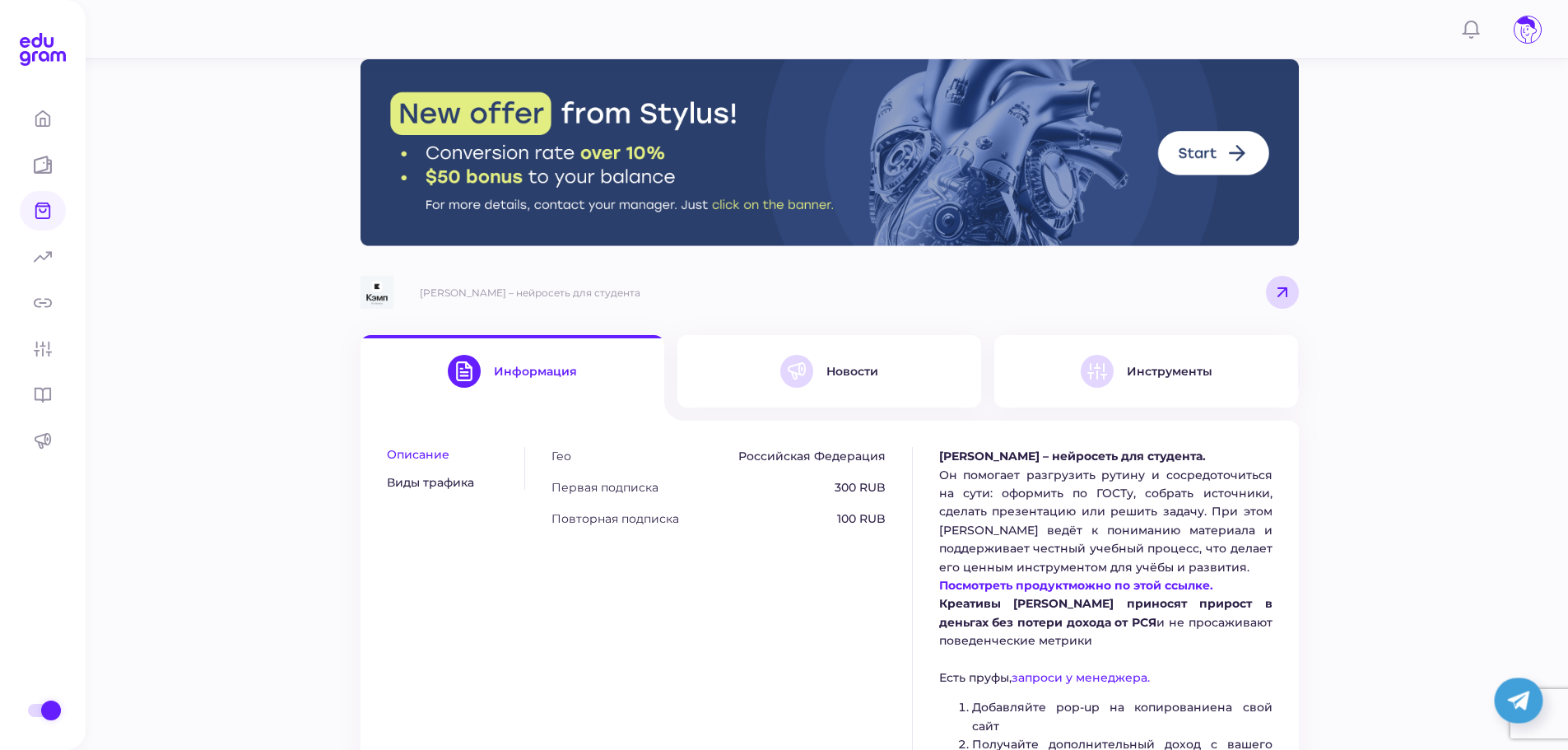
click at [1175, 372] on div "Инструменты" at bounding box center [1169, 370] width 86 height 15
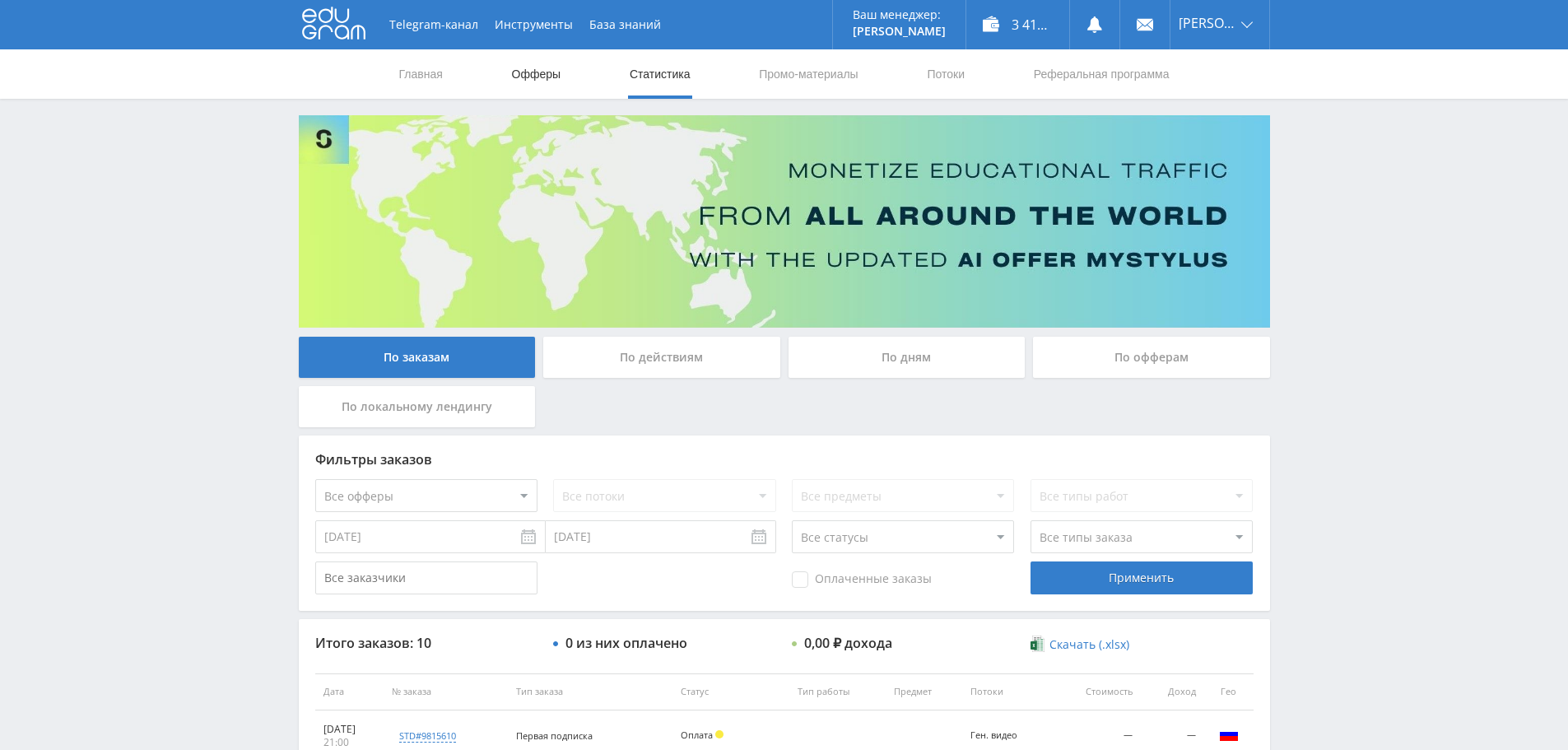
click at [558, 88] on link "Офферы" at bounding box center [536, 74] width 53 height 50
click at [830, 91] on link "Промо-материалы" at bounding box center [808, 74] width 102 height 50
select select "340"
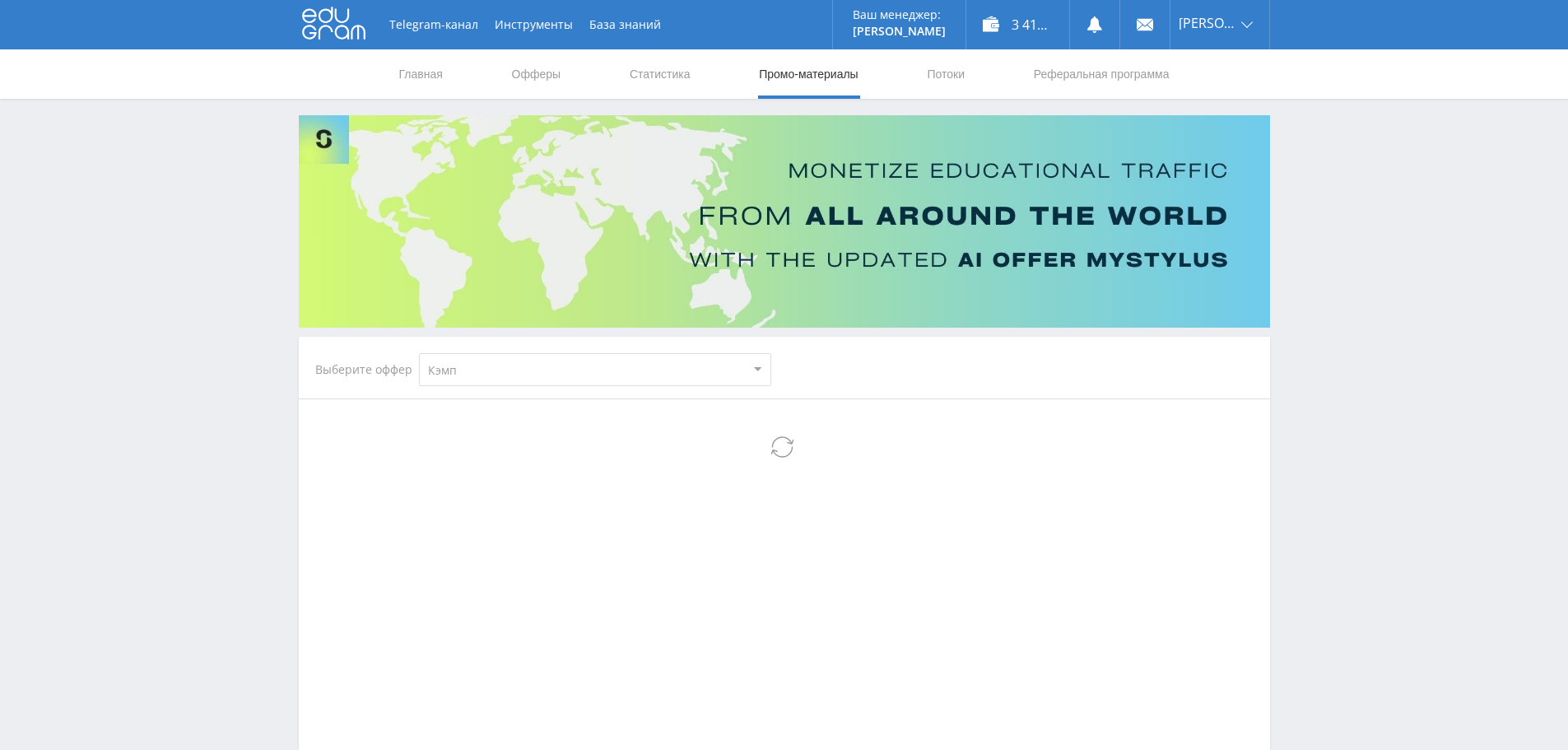
select select "340"
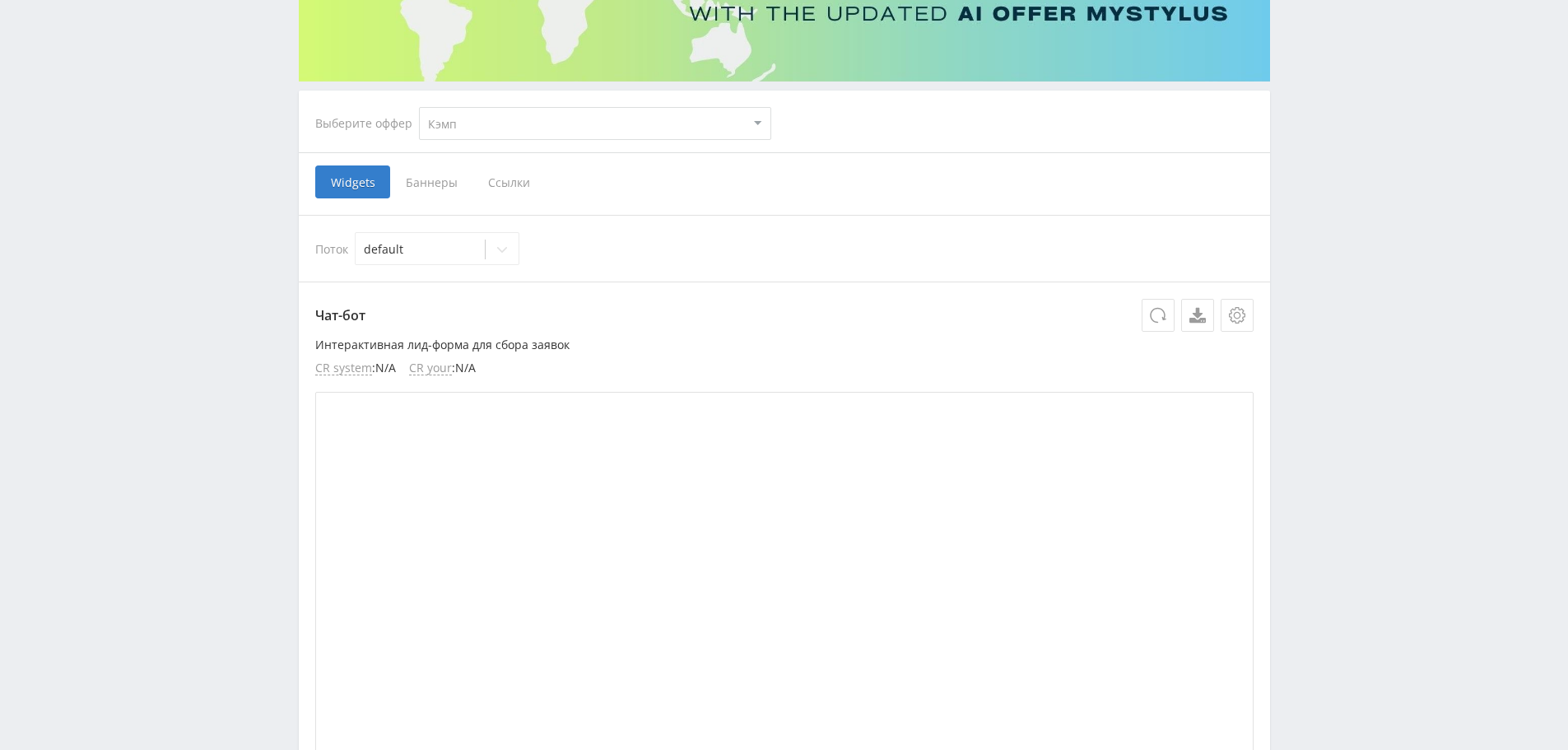
scroll to position [247, 0]
click at [620, 119] on select "MyStylus MyStylus - Revshare Кэмп Studybay Автор24 Studybay Brazil Study AI (Re…" at bounding box center [595, 123] width 353 height 33
click at [419, 106] on select "MyStylus MyStylus - Revshare Кэмп Studybay Автор24 Studybay Brazil Study AI (Re…" at bounding box center [595, 123] width 353 height 33
click at [492, 186] on span "Ссылки" at bounding box center [509, 182] width 73 height 33
click at [0, 0] on input "Ссылки" at bounding box center [0, 0] width 0 height 0
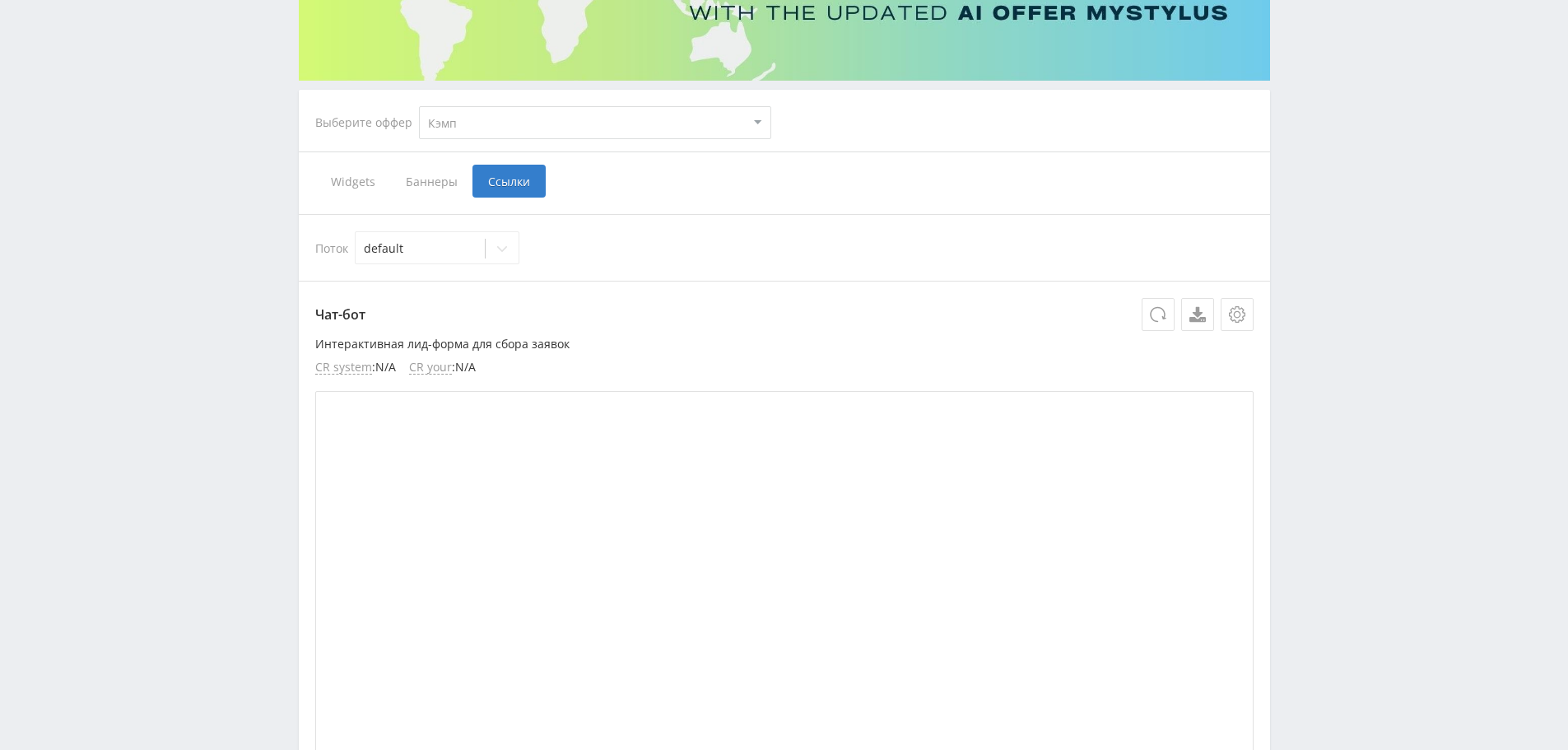
scroll to position [239, 0]
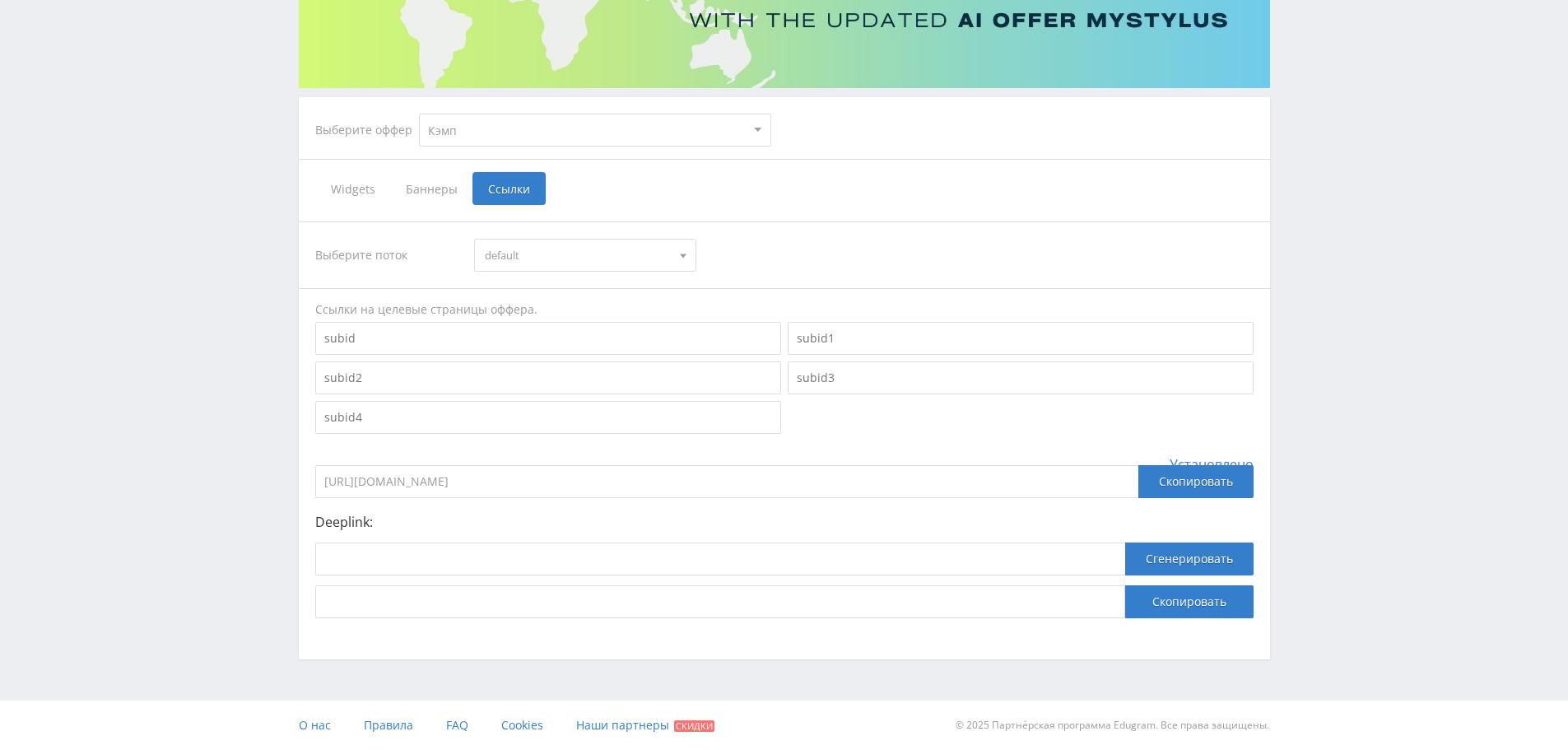
drag, startPoint x: 462, startPoint y: 124, endPoint x: 446, endPoint y: 128, distance: 16.5
click at [446, 128] on select "MyStylus MyStylus - Revshare Кэмп Studybay Автор24 Studybay Brazil Study AI (Re…" at bounding box center [595, 130] width 353 height 33
drag, startPoint x: 487, startPoint y: 133, endPoint x: 451, endPoint y: 132, distance: 36.0
click at [451, 132] on select "MyStylus MyStylus - Revshare Кэмп Studybay Автор24 Studybay Brazil Study AI (Re…" at bounding box center [595, 130] width 353 height 33
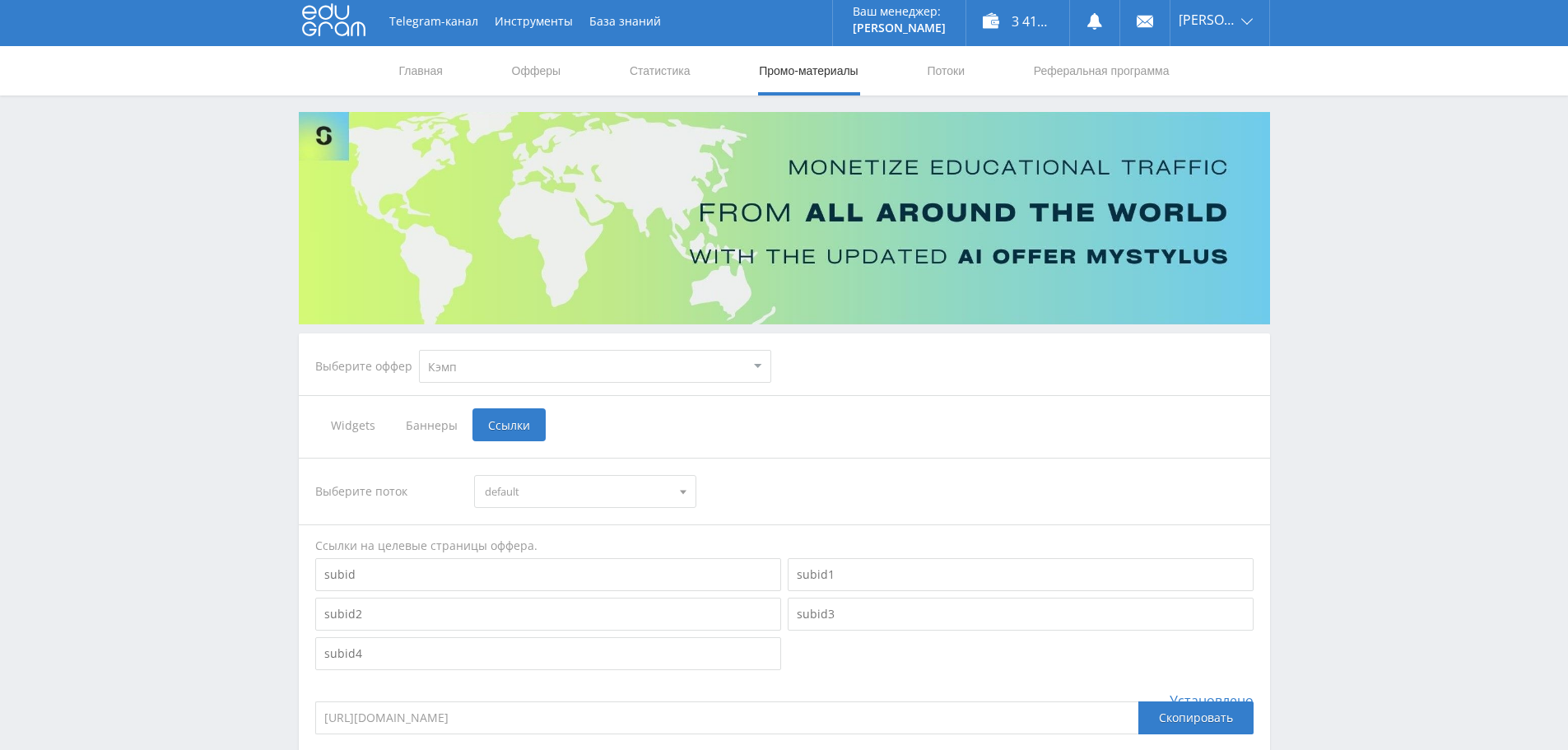
scroll to position [0, 0]
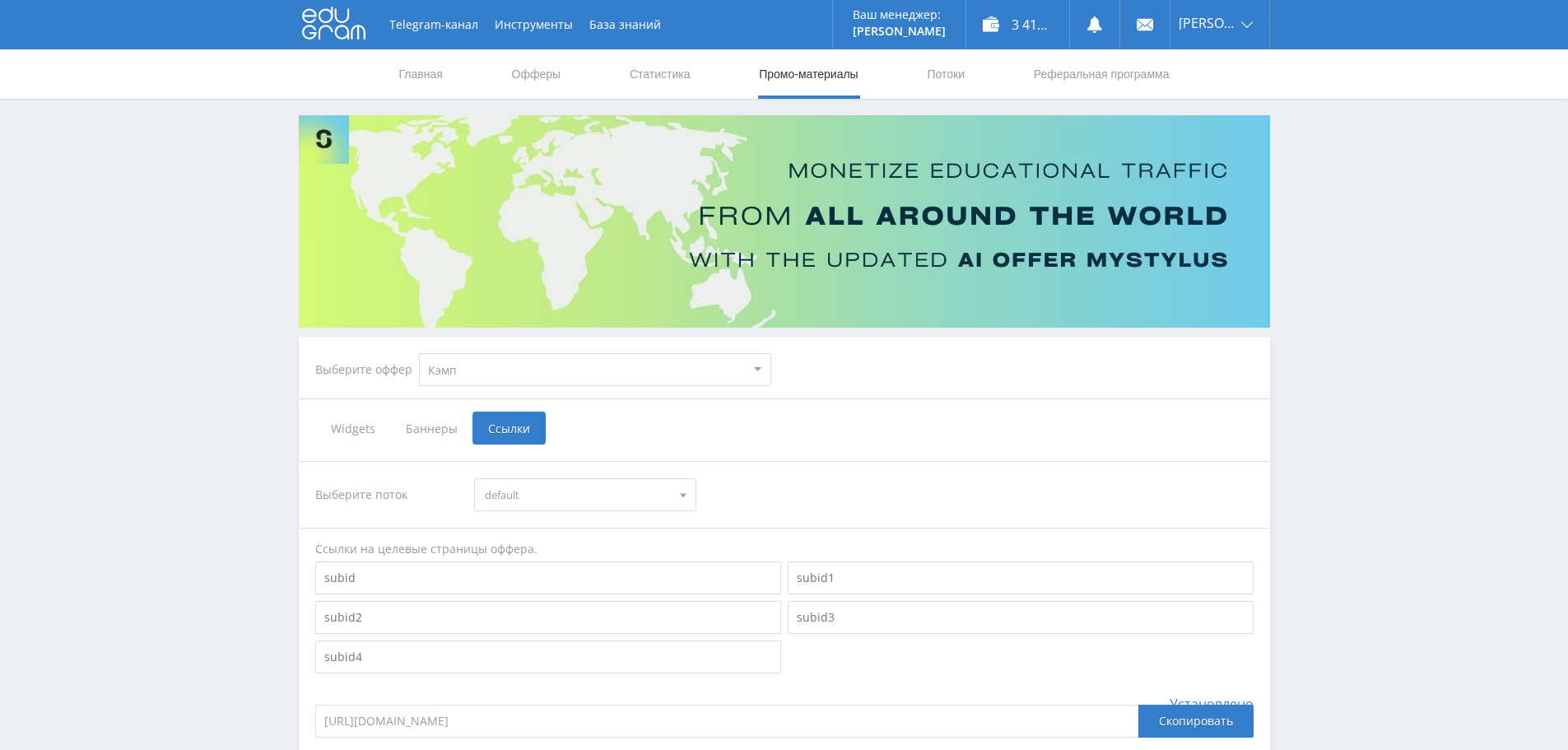
click at [598, 377] on select "MyStylus MyStylus - Revshare Кэмп Studybay Автор24 Studybay Brazil Study AI (Re…" at bounding box center [595, 369] width 353 height 33
click at [544, 79] on link "Офферы" at bounding box center [536, 74] width 53 height 50
